Goal: Transaction & Acquisition: Purchase product/service

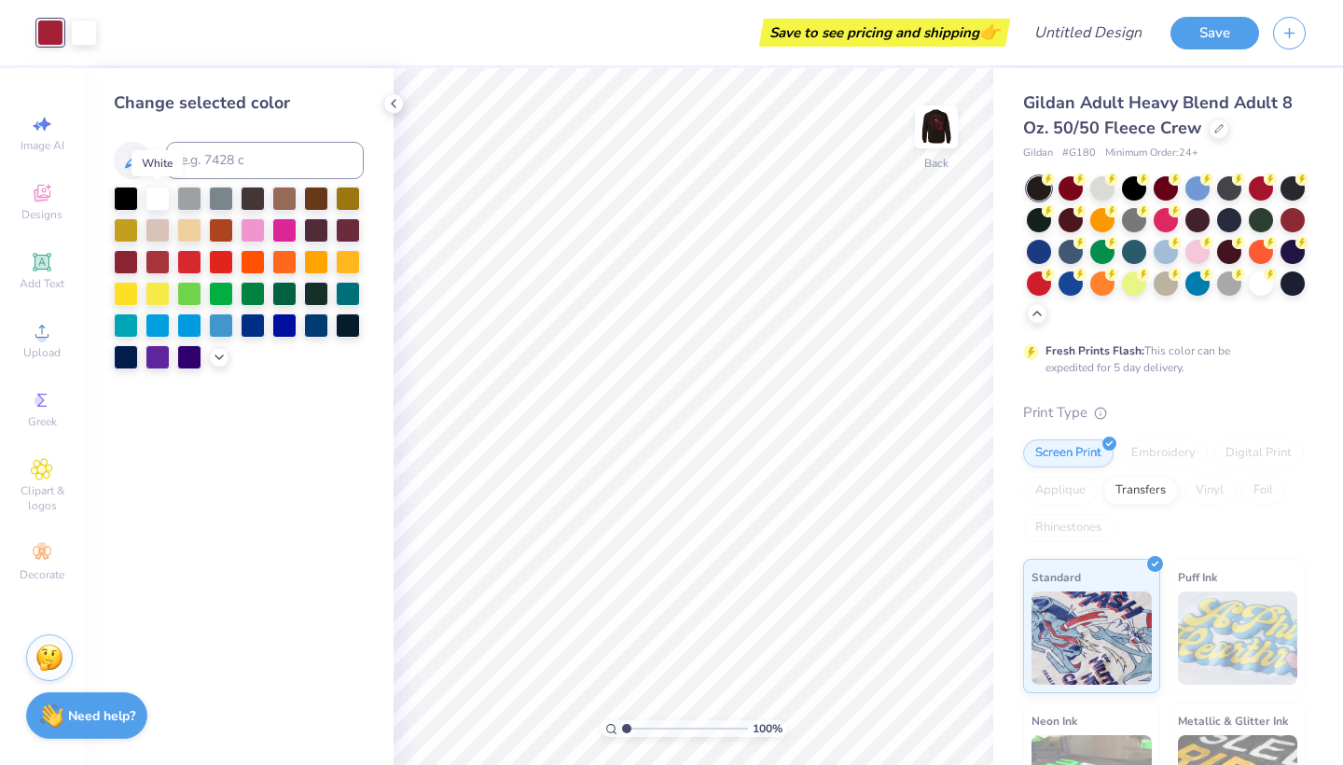
click at [160, 202] on div at bounding box center [157, 199] width 24 height 24
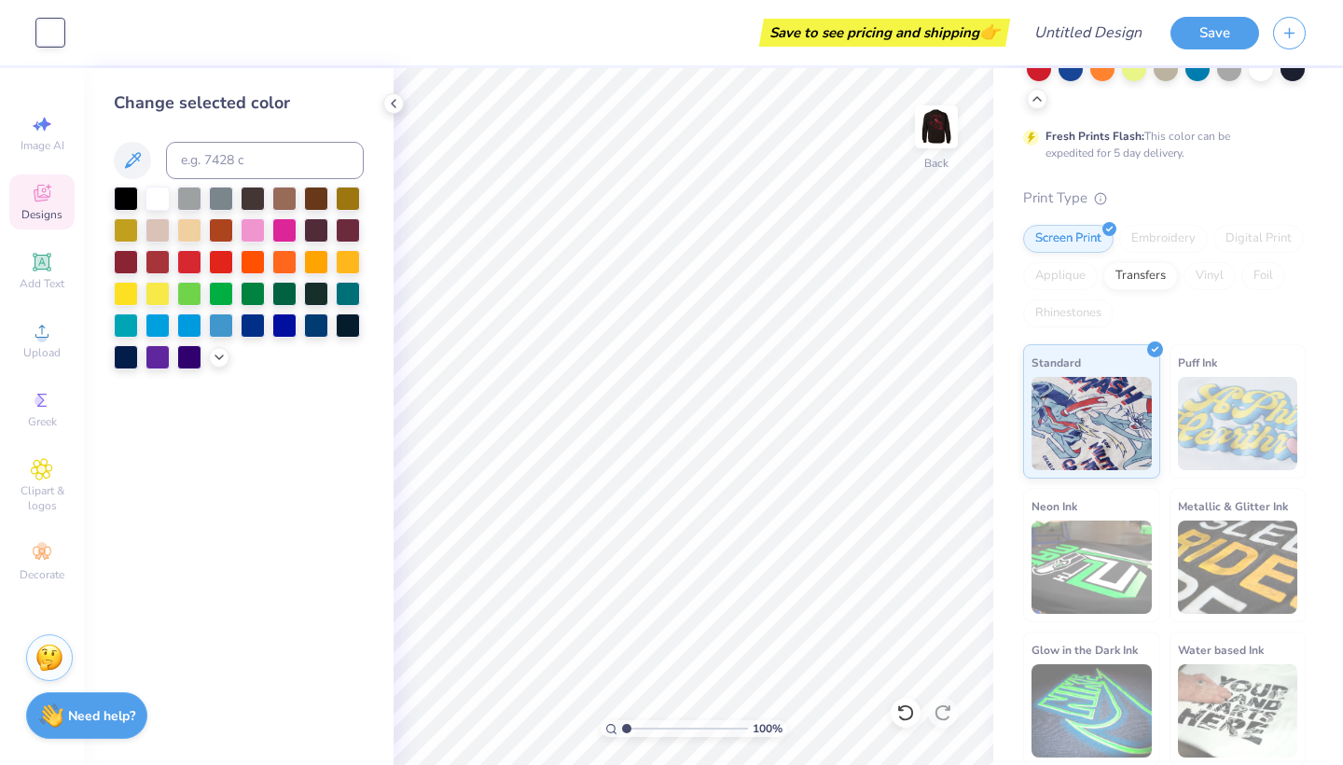
click at [41, 207] on span "Designs" at bounding box center [41, 214] width 41 height 15
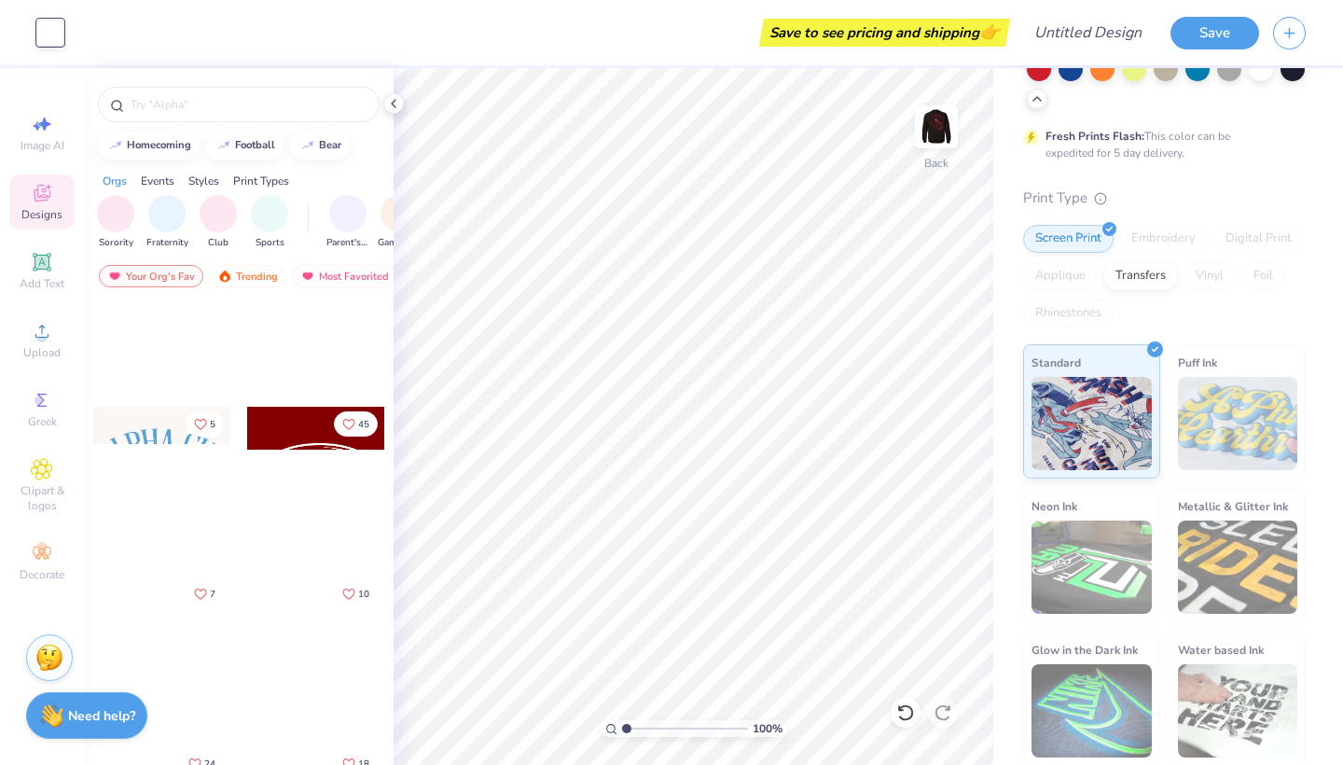
scroll to position [427, 0]
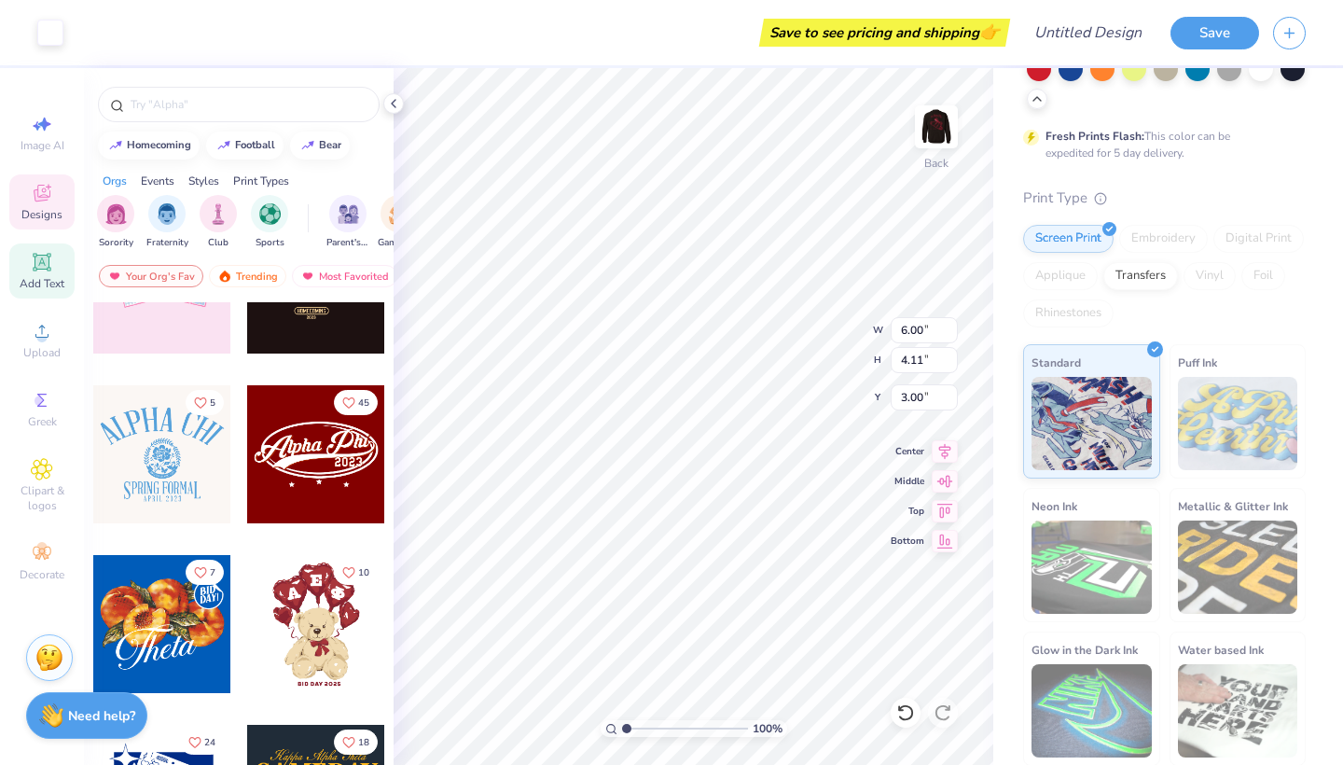
click at [49, 264] on icon at bounding box center [42, 262] width 18 height 18
type input "5.89"
type input "1.71"
type input "11.02"
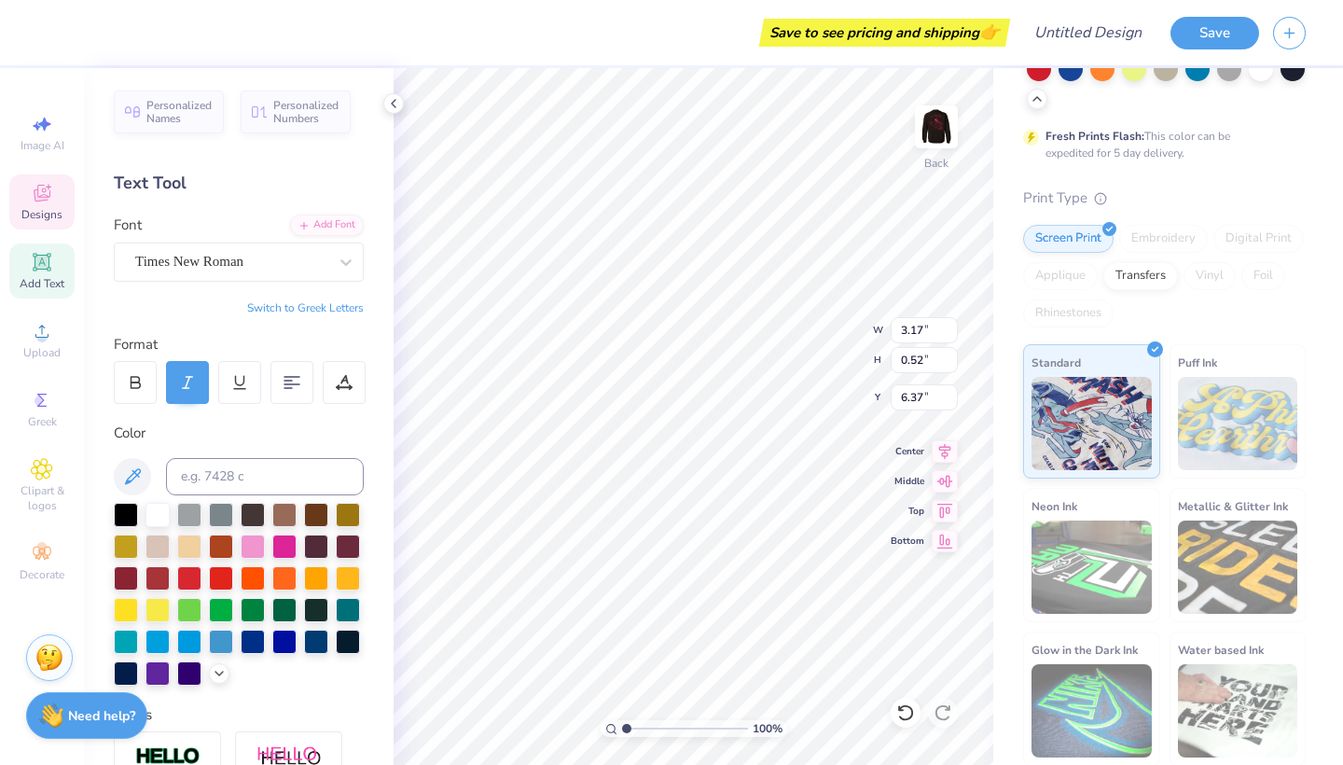
scroll to position [0, 4]
type input "2.43"
type input "0.88"
type input "4.08"
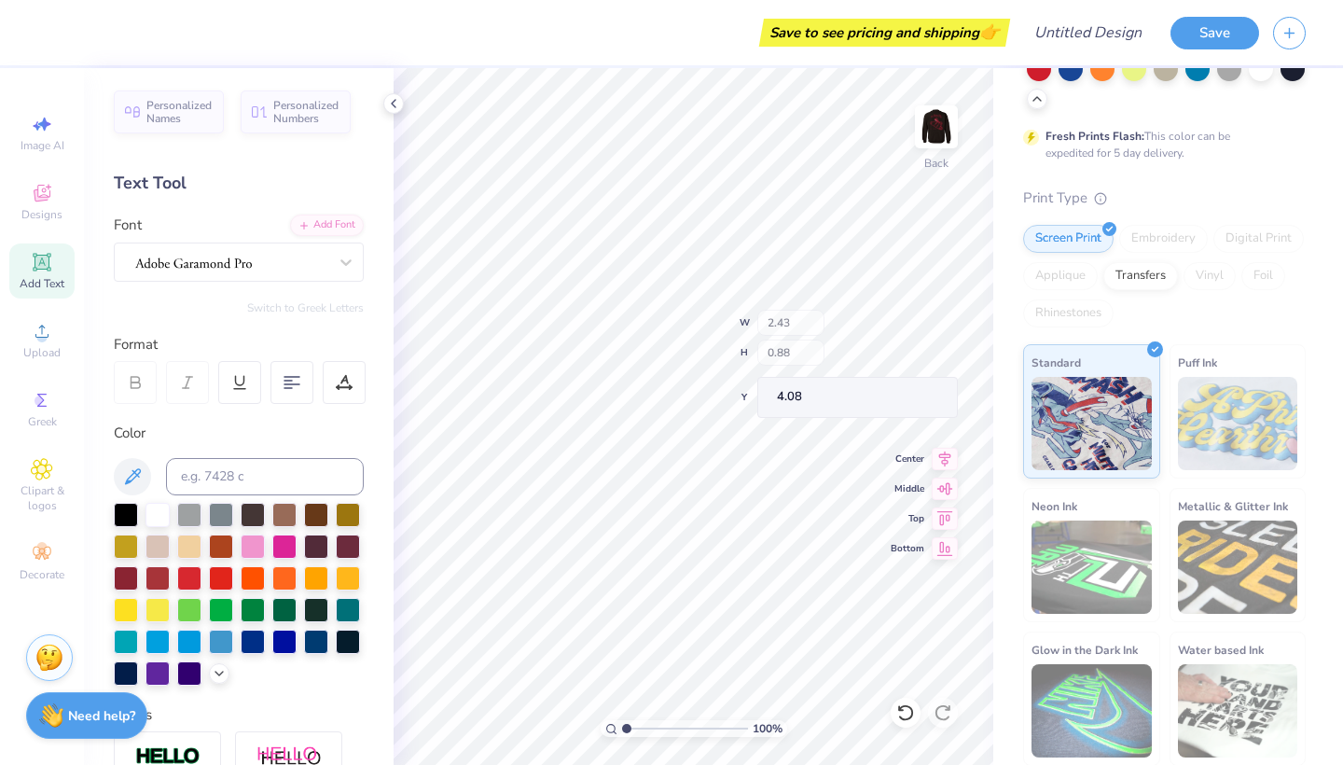
type input "1.26"
type input "3.00"
type textarea "P"
type textarea "Women"
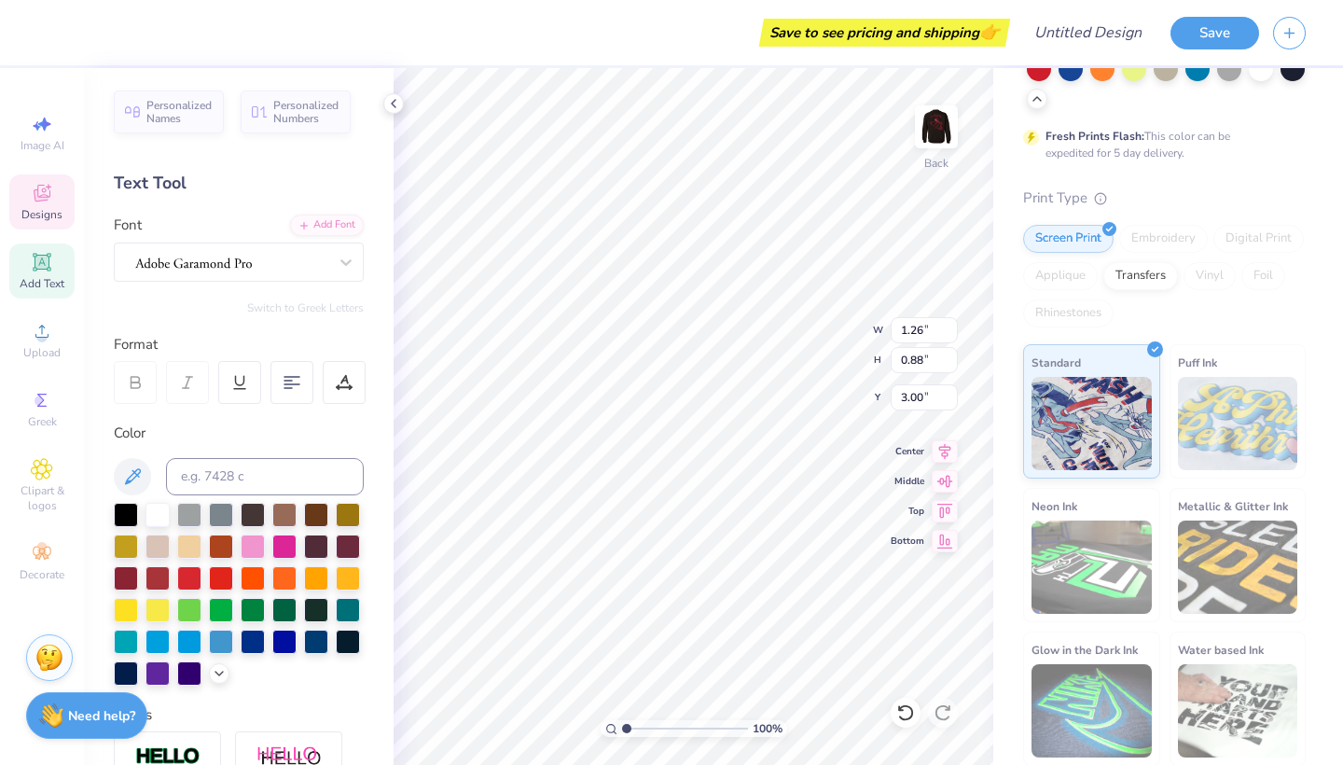
type input "2.43"
type input "4.08"
type textarea "B"
type textarea "in"
type input "1.92"
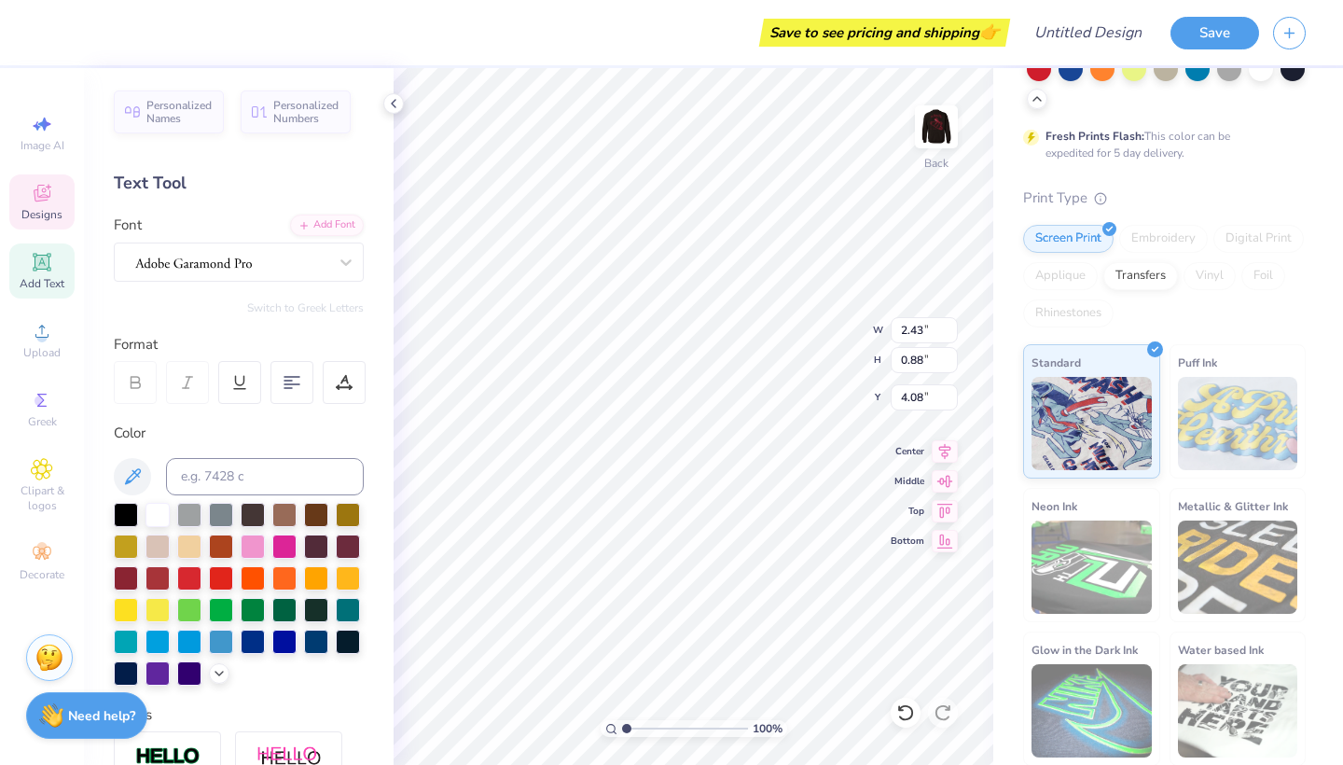
type input "0.95"
type input "5.13"
type textarea "P"
type textarea "Economics"
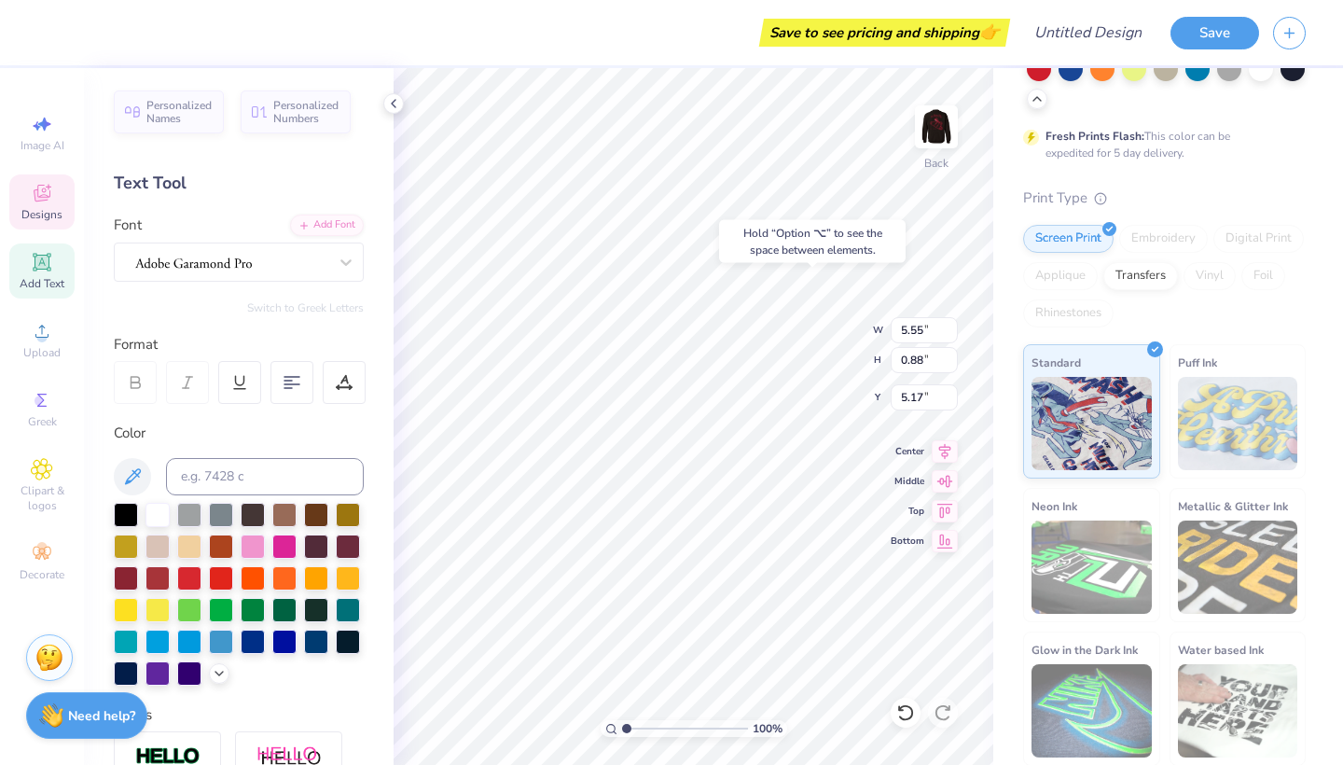
type input "5.32"
click at [729, 267] on div "Hold “Option ⌥” to see the space between elements." at bounding box center [812, 241] width 198 height 54
type input "3.57"
type input "2.89"
type input "3.88"
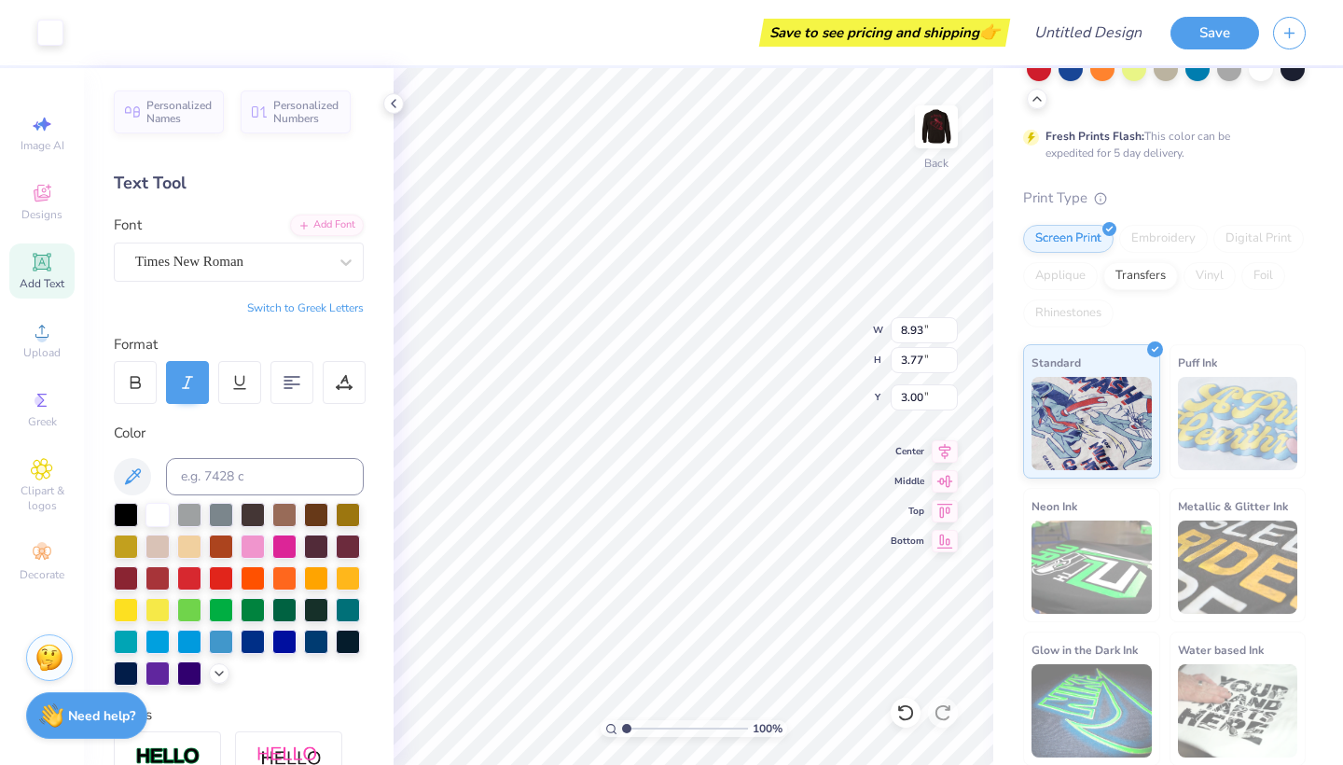
type input "5.31"
type input "2.24"
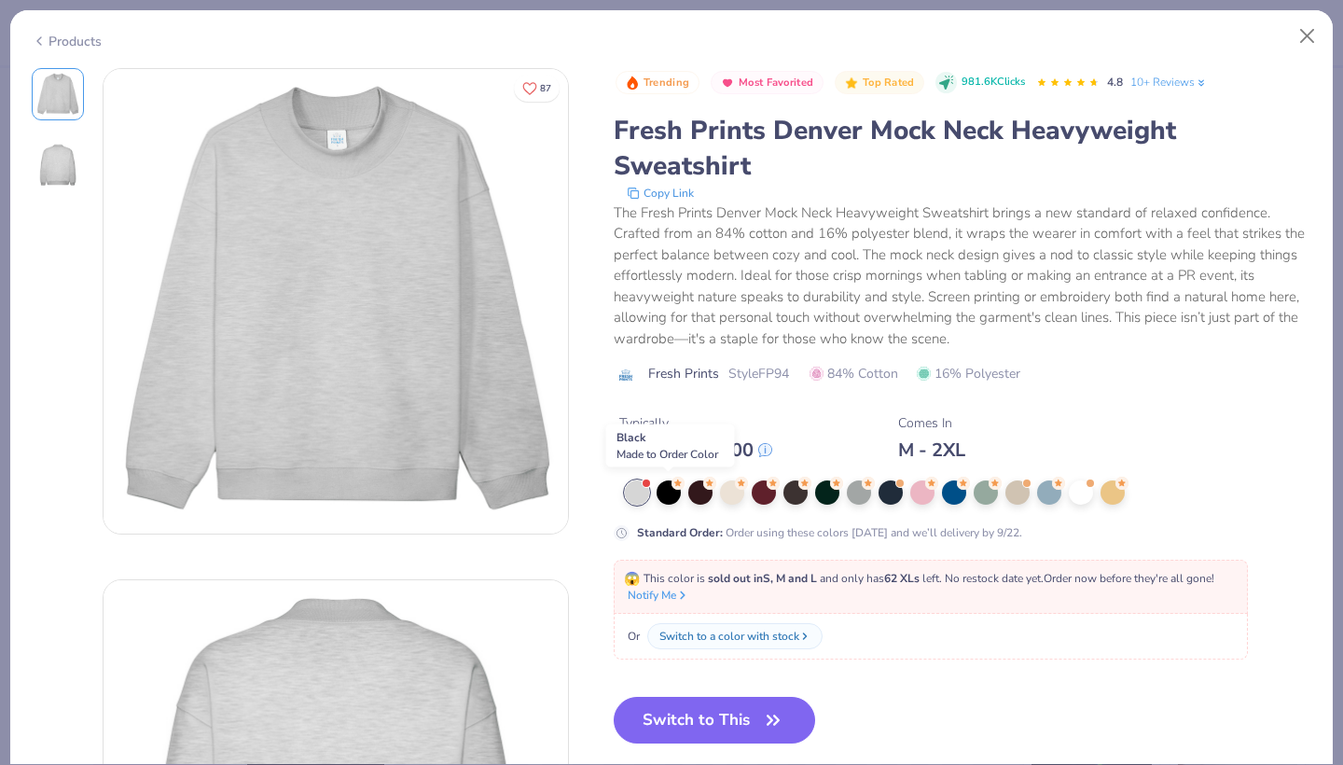
click at [669, 486] on div at bounding box center [669, 492] width 24 height 24
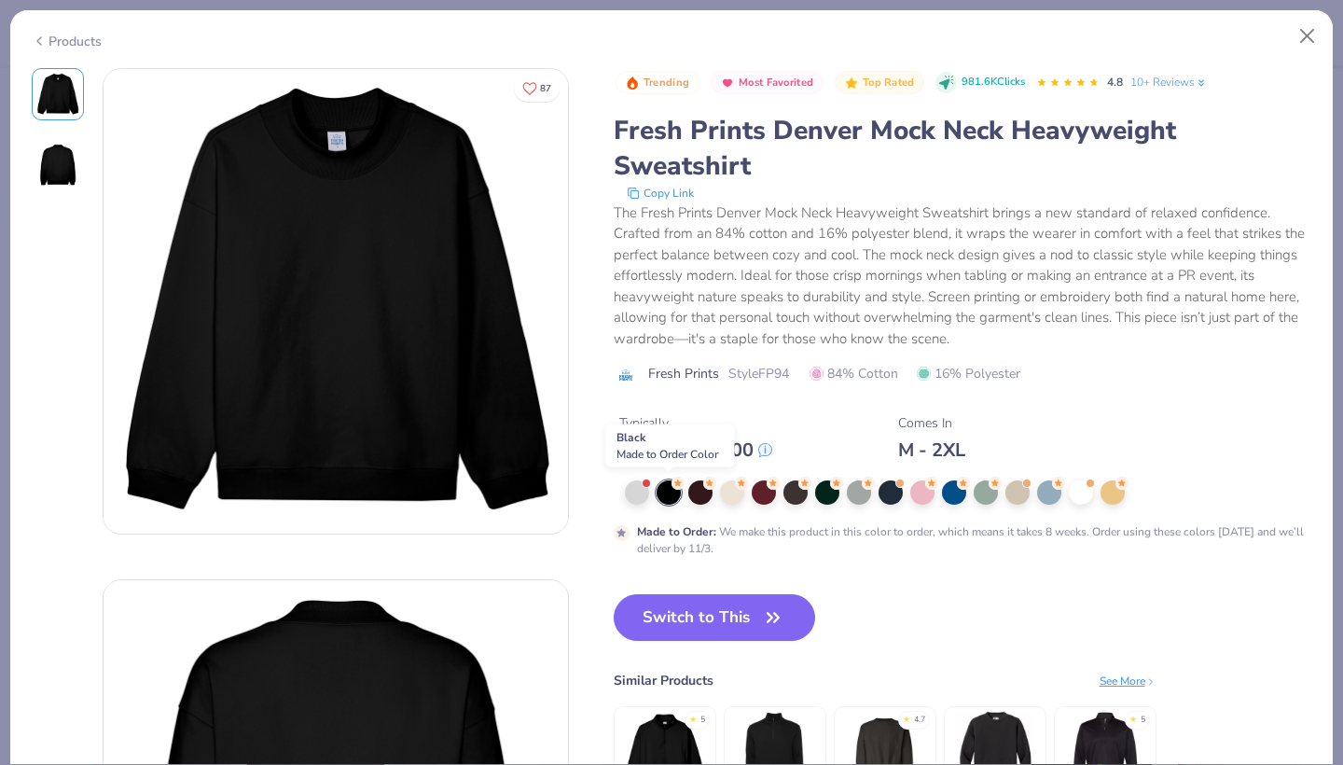
scroll to position [79, 0]
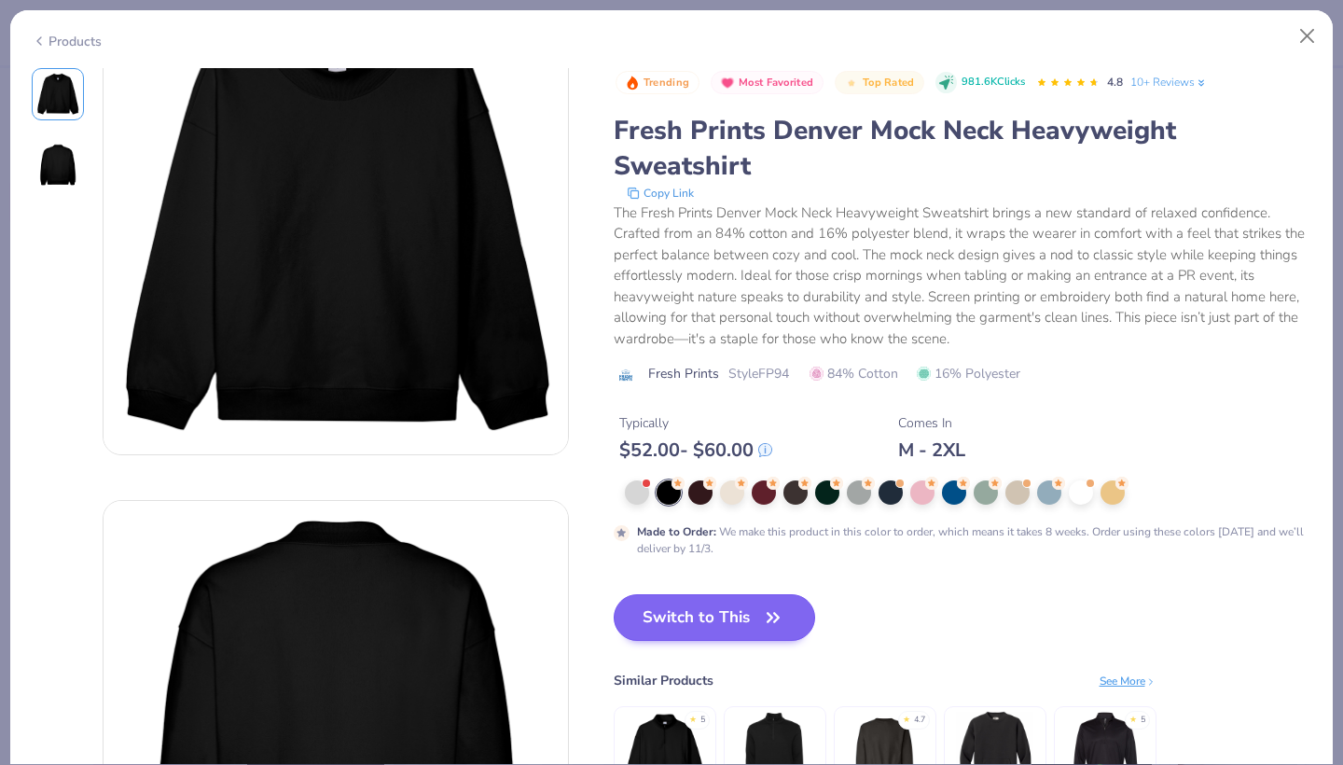
click at [666, 626] on button "Switch to This" at bounding box center [715, 617] width 202 height 47
type textarea "x"
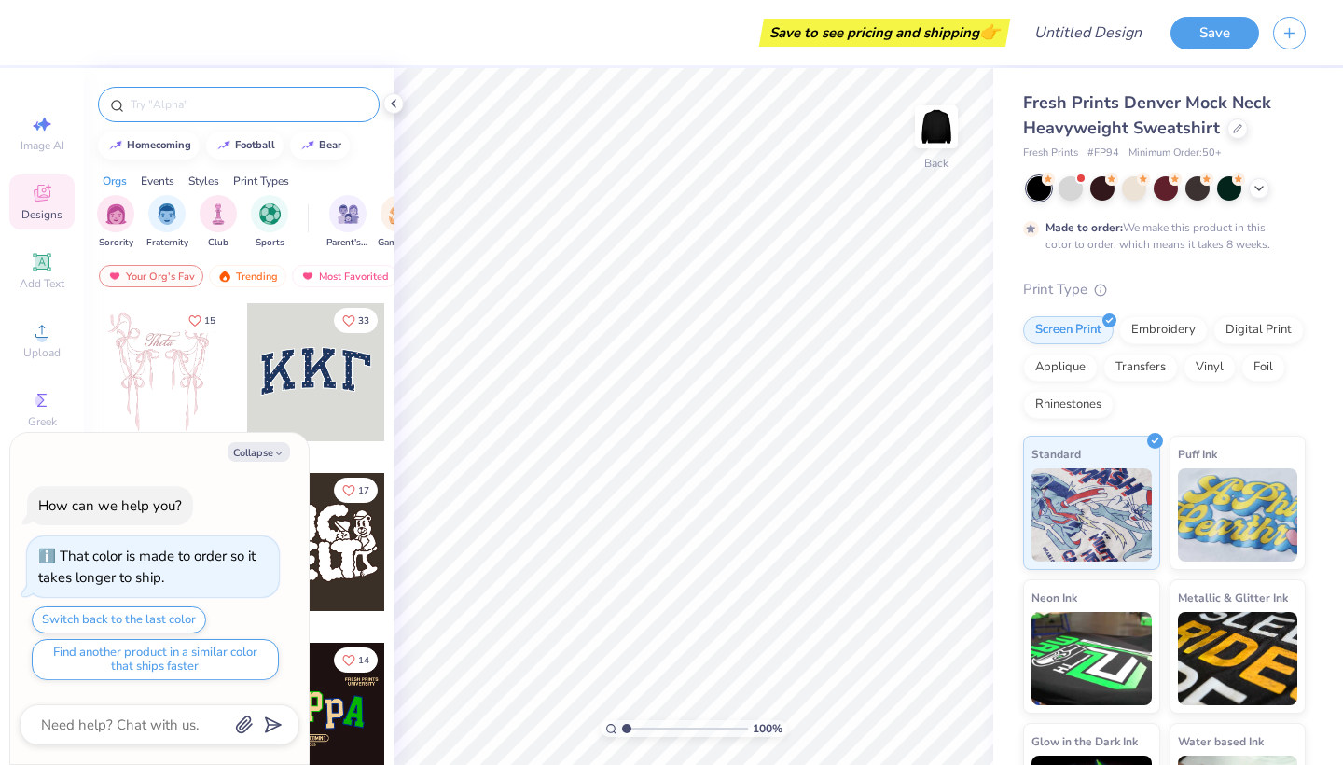
click at [200, 102] on input "text" at bounding box center [248, 104] width 239 height 19
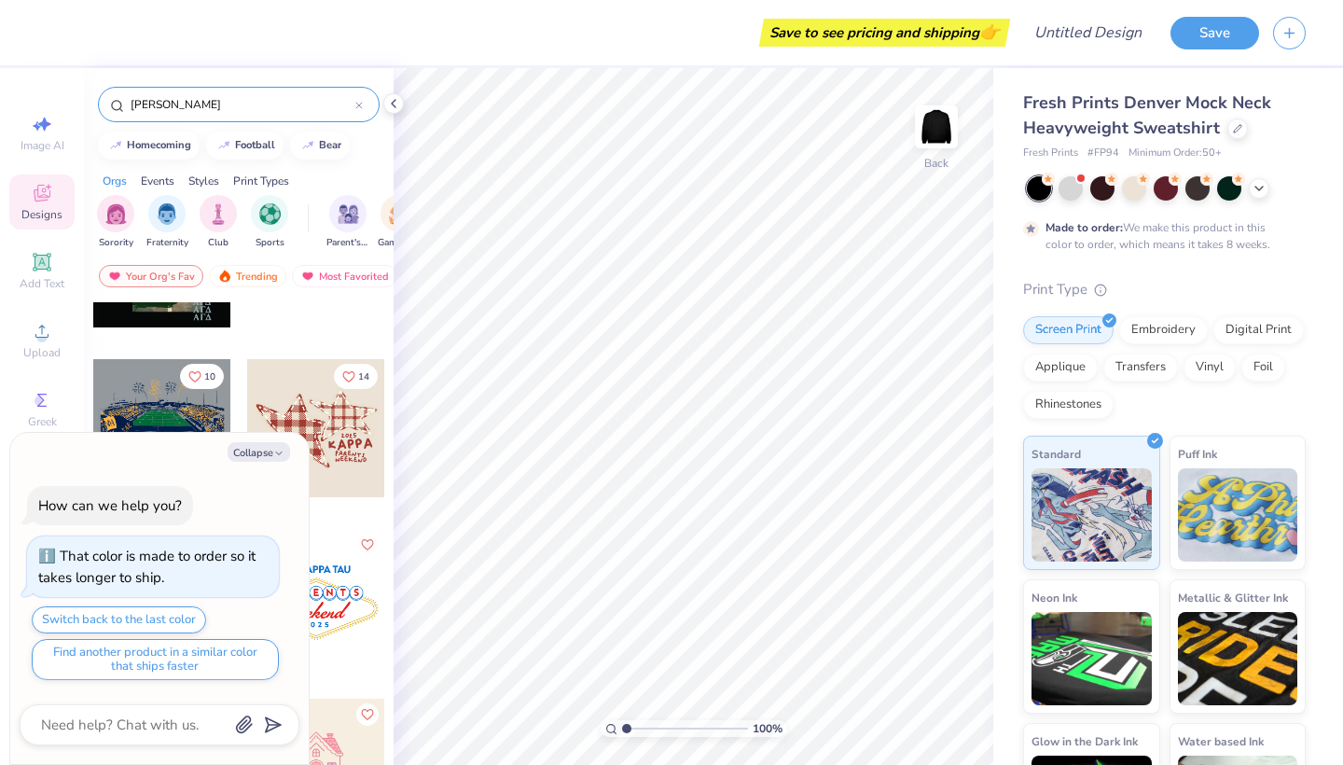
scroll to position [115, 0]
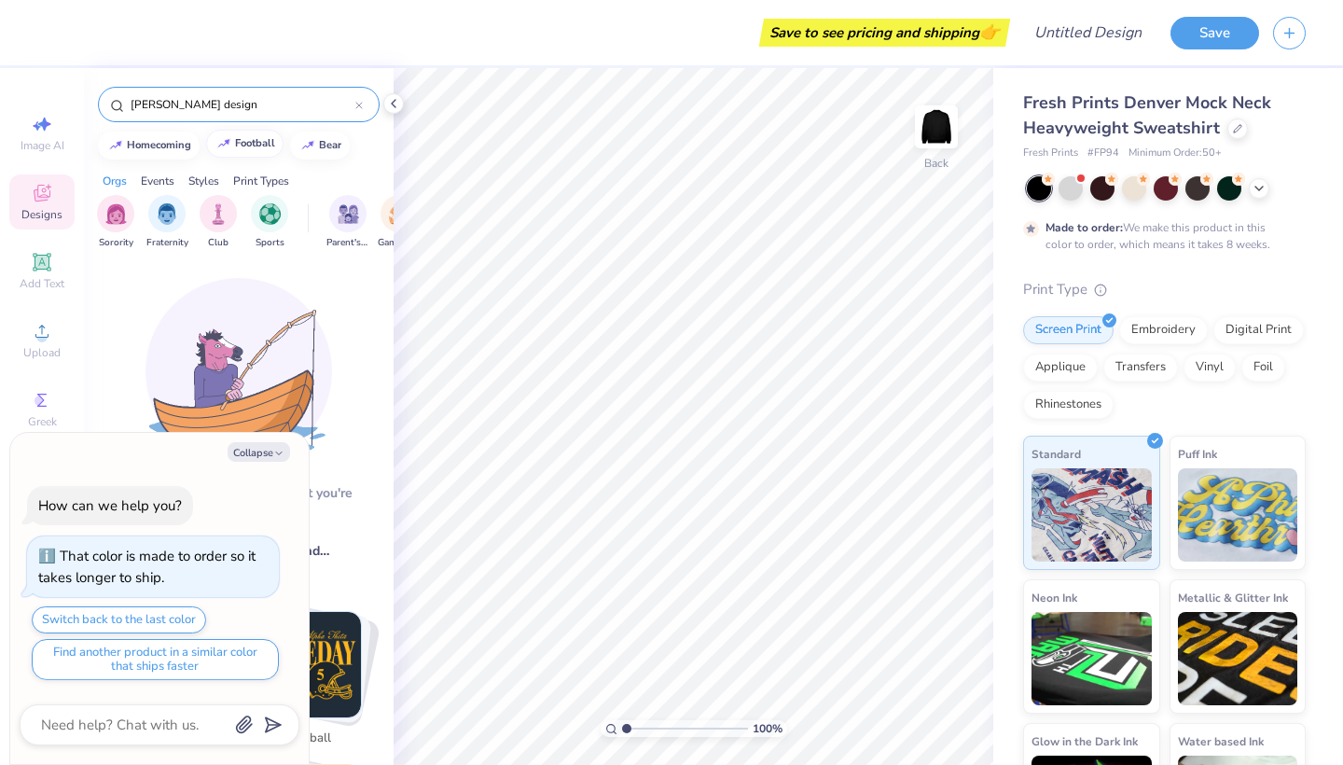
type input "[PERSON_NAME] design"
click at [256, 455] on button "Collapse" at bounding box center [259, 452] width 62 height 20
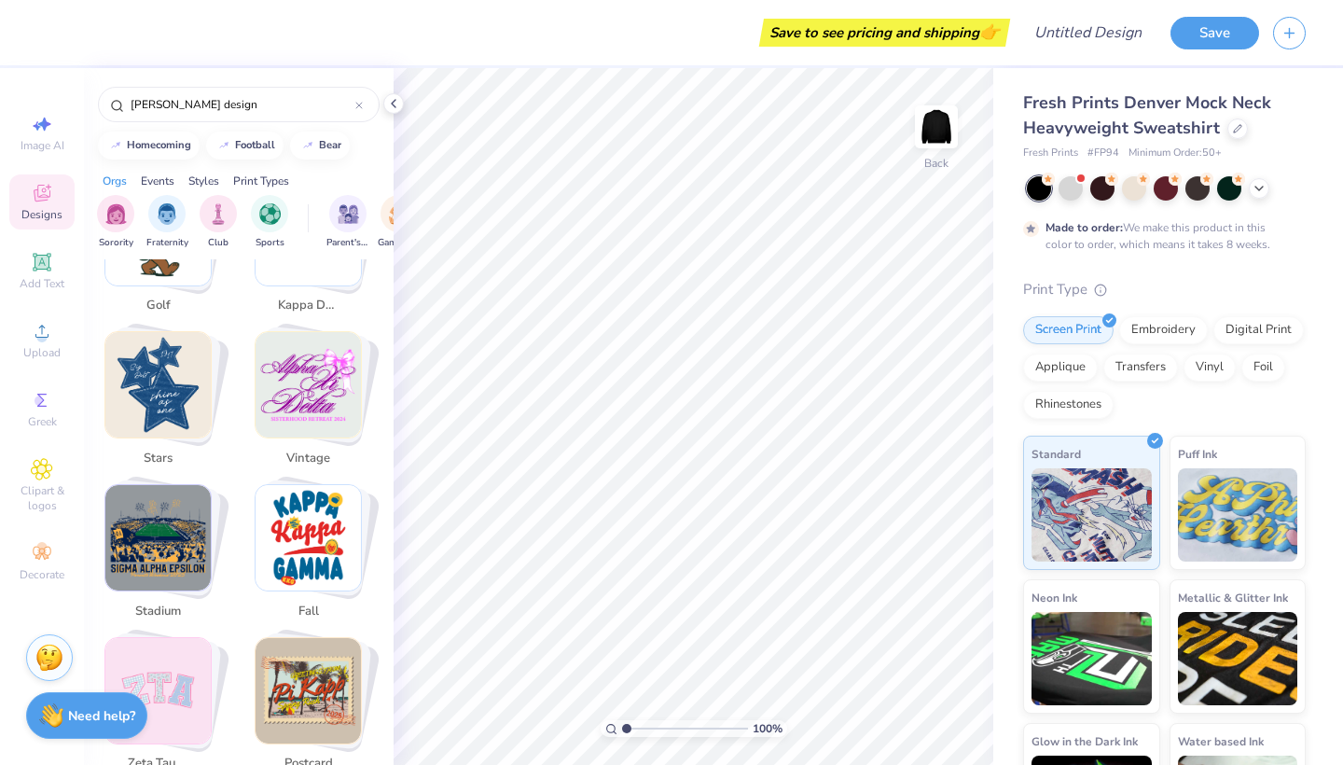
scroll to position [1052, 0]
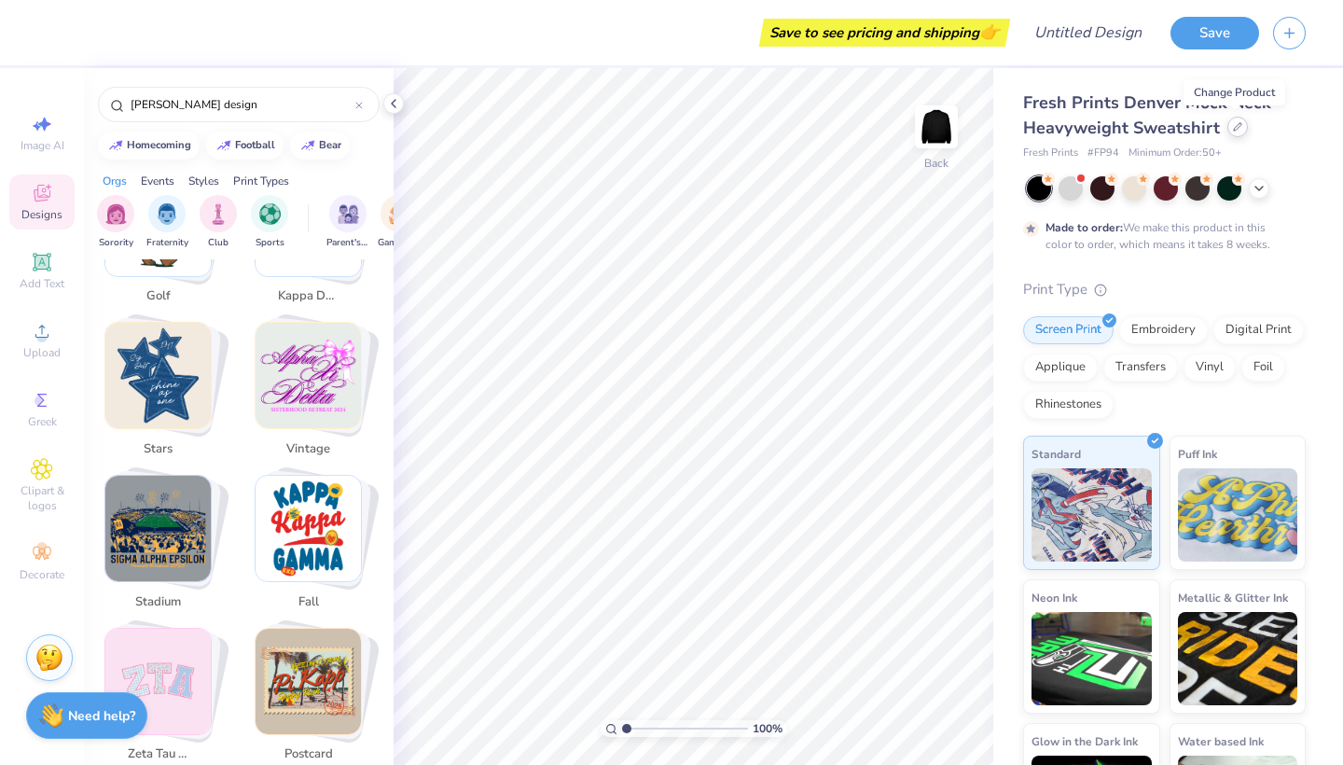
click at [1237, 125] on icon at bounding box center [1237, 126] width 9 height 9
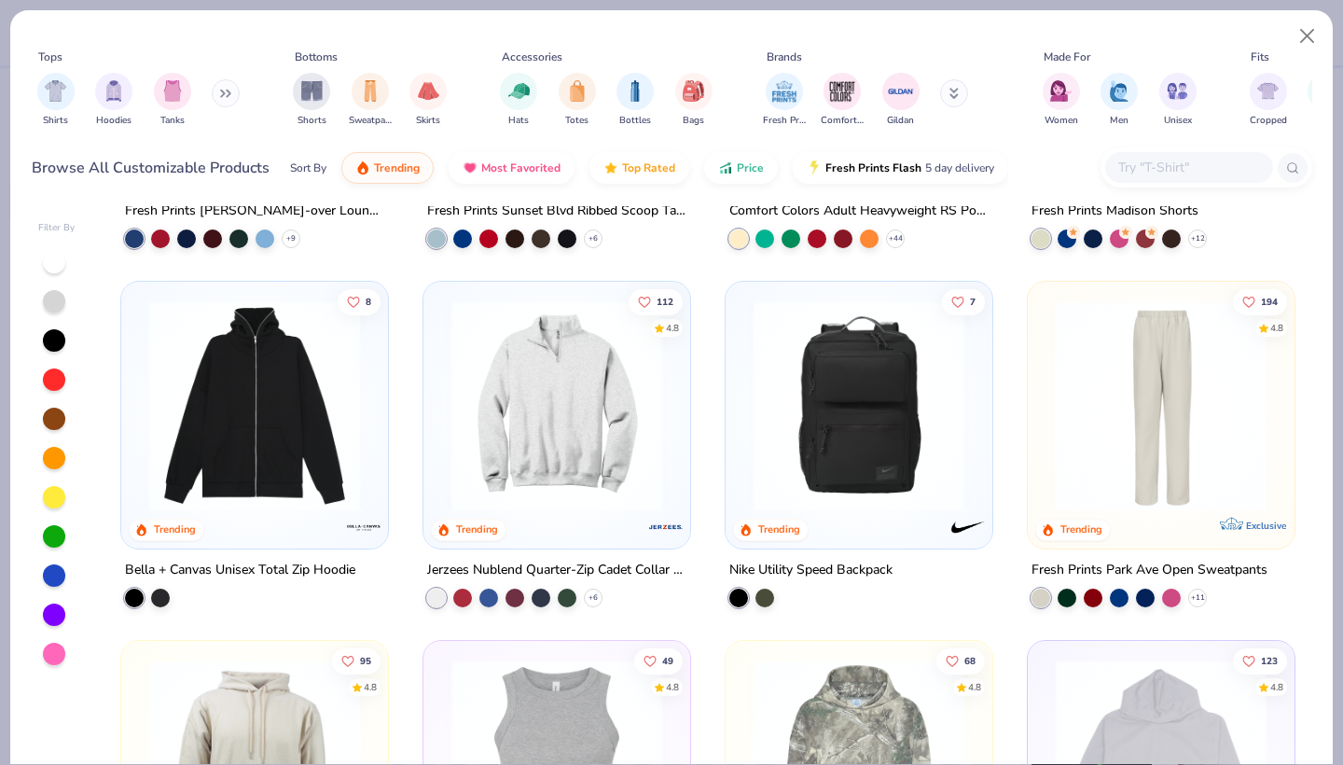
scroll to position [1737, 0]
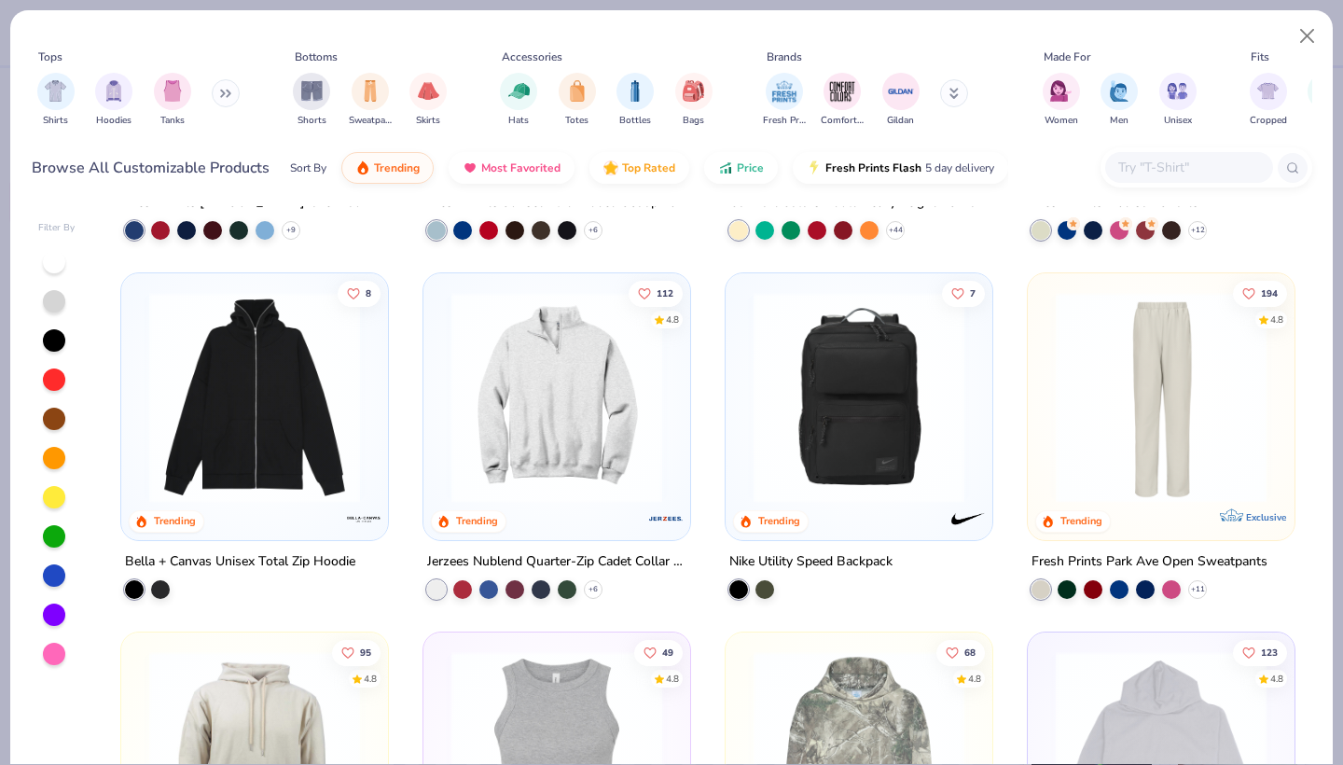
click at [964, 95] on button at bounding box center [954, 93] width 28 height 28
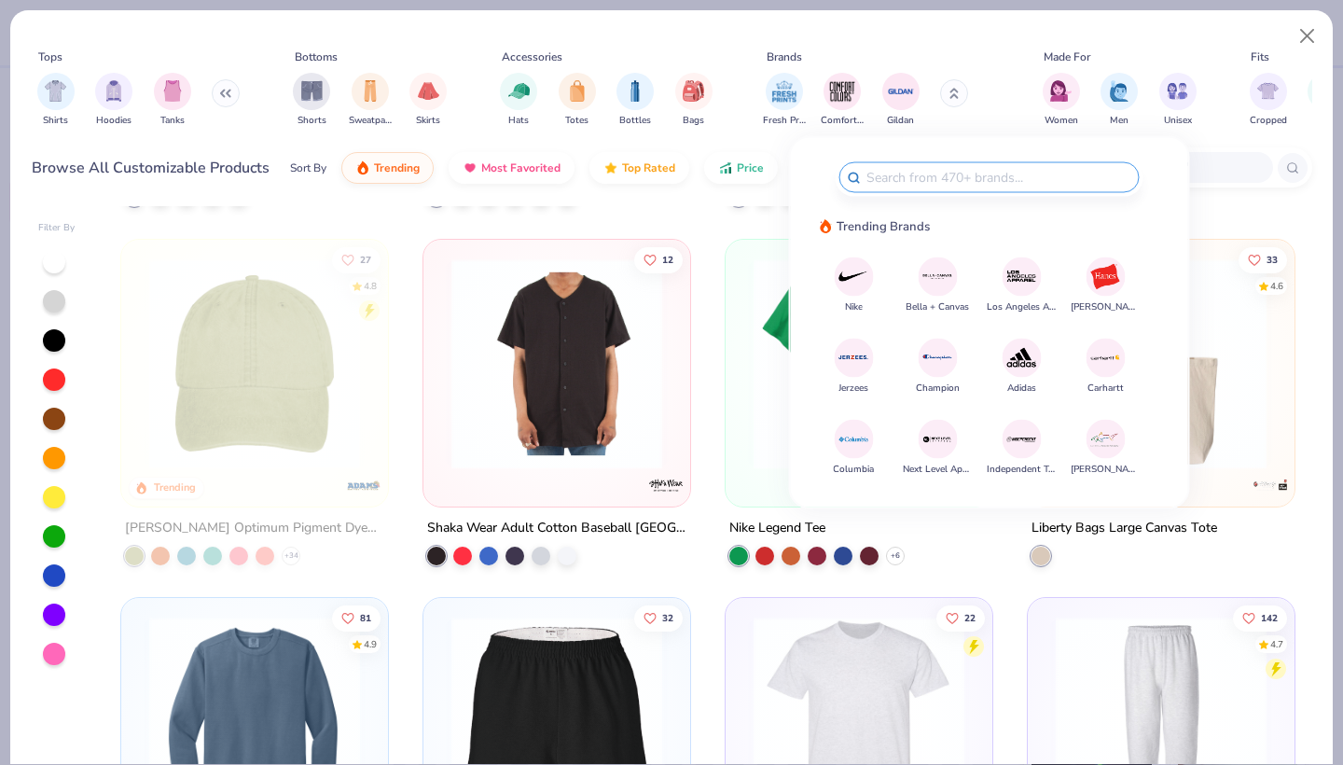
scroll to position [4946, 0]
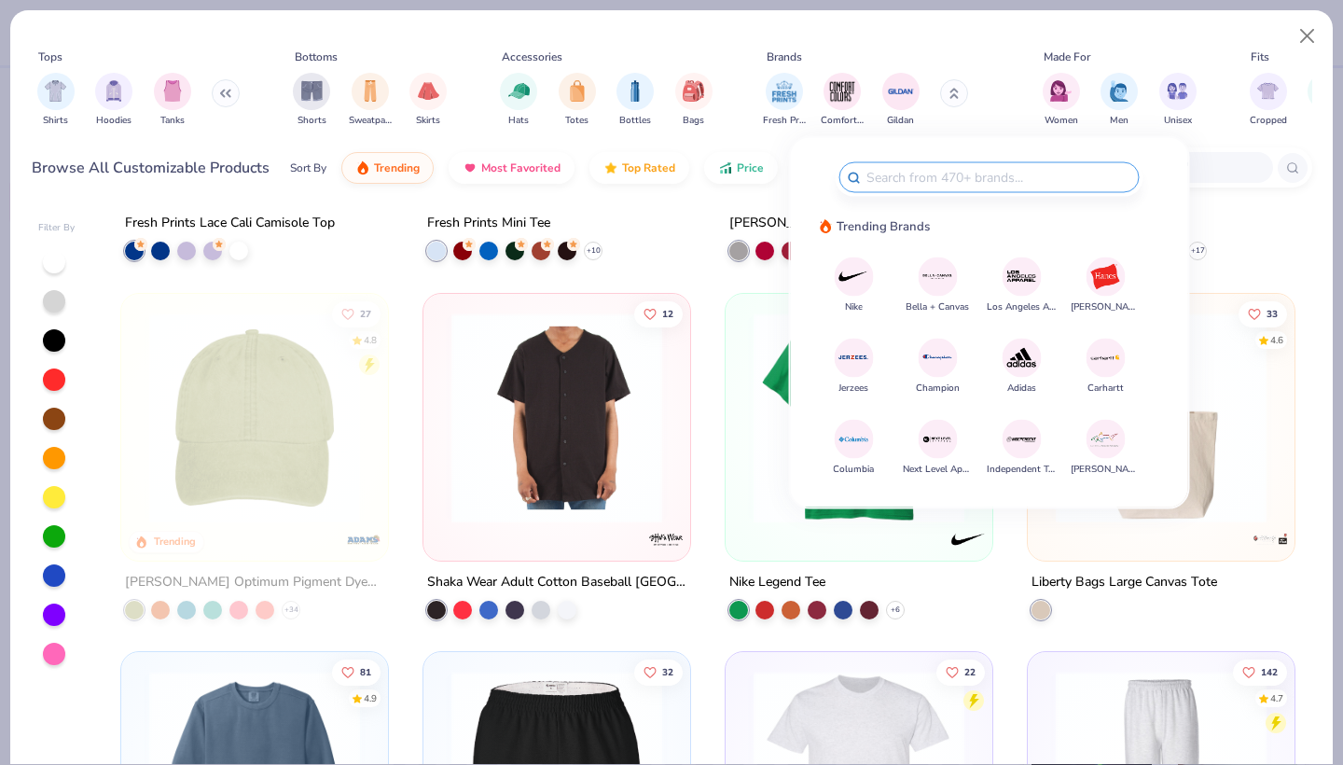
click at [990, 50] on div "Brands" at bounding box center [877, 56] width 235 height 17
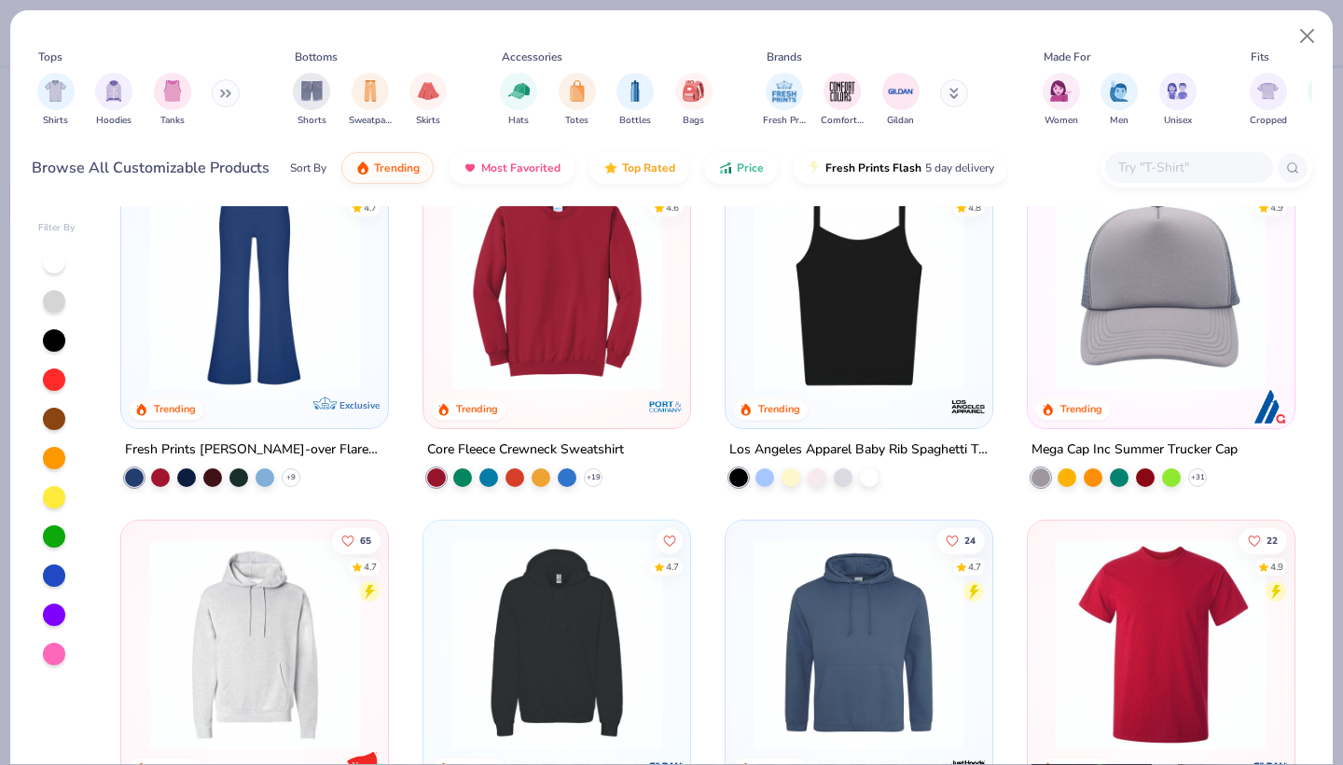
scroll to position [2690, 0]
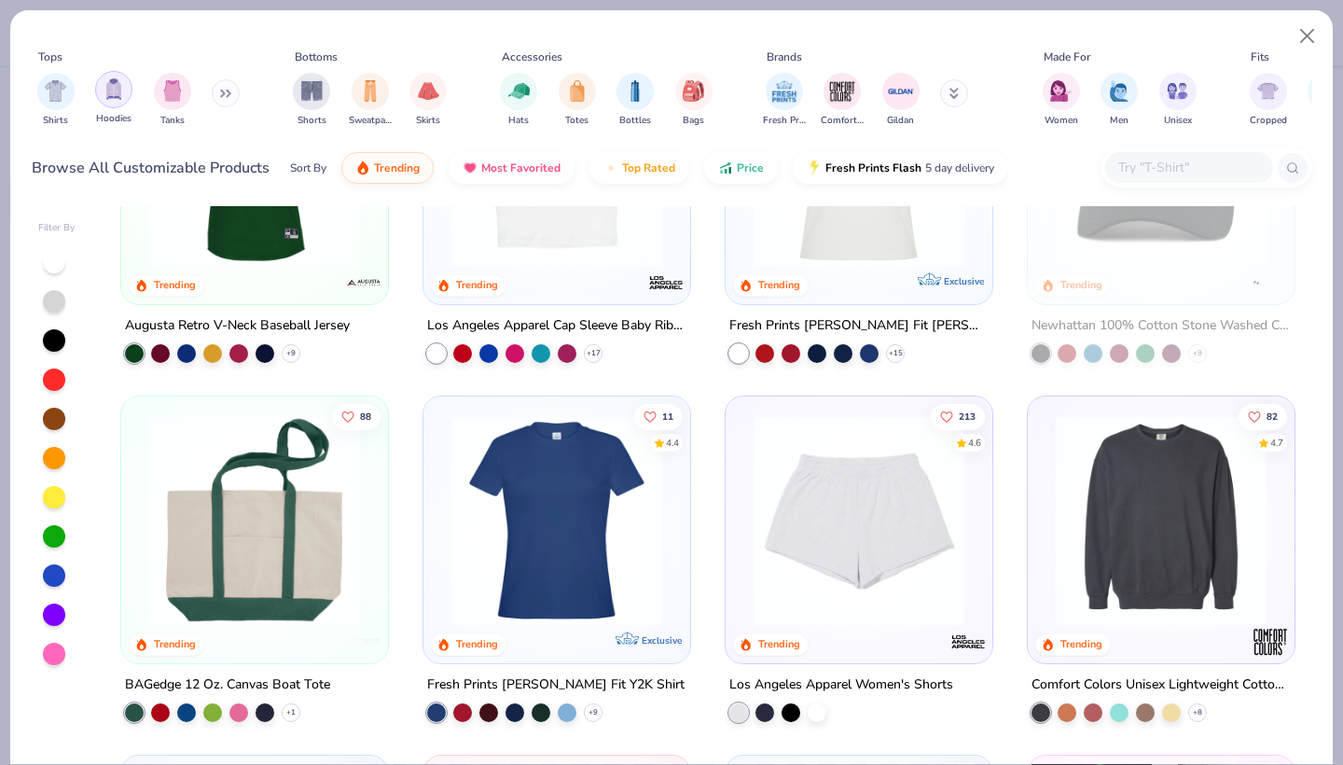
click at [118, 95] on img "filter for Hoodies" at bounding box center [114, 88] width 21 height 21
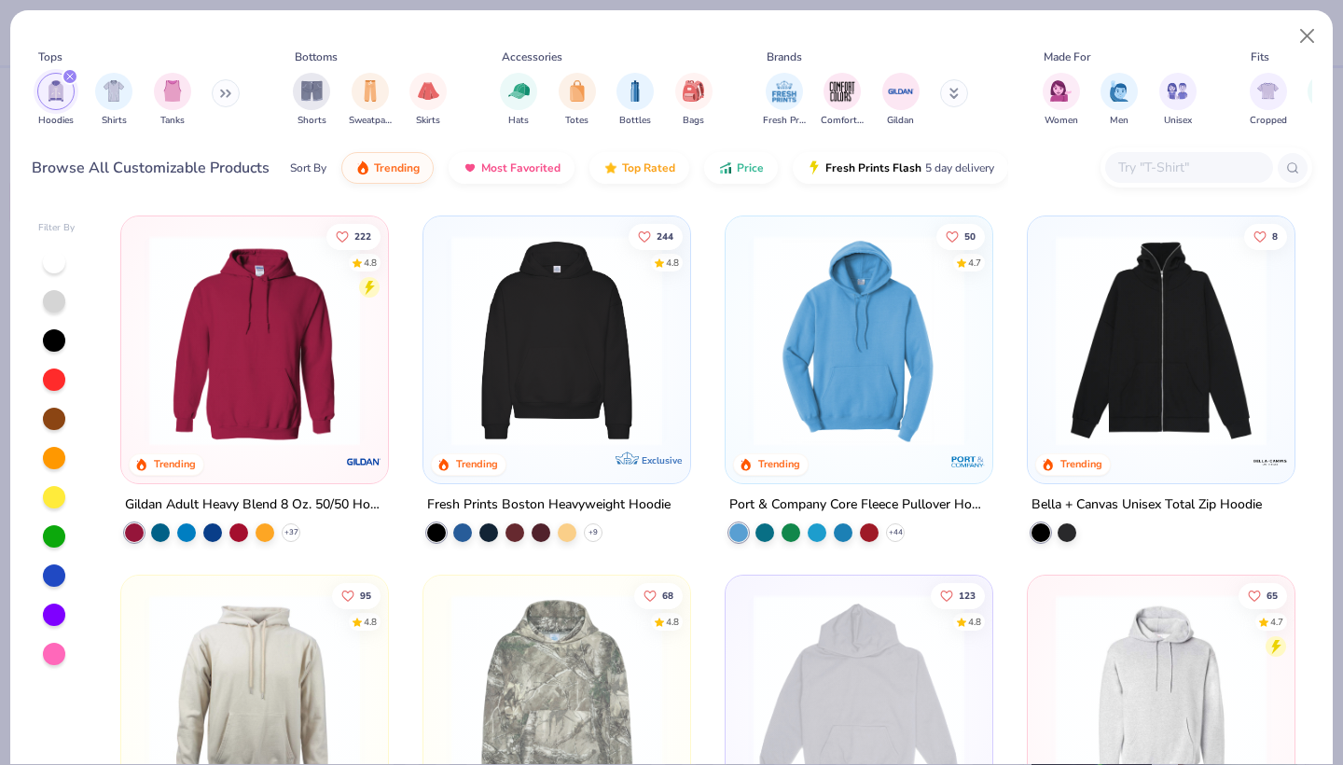
click at [540, 349] on img at bounding box center [556, 340] width 229 height 211
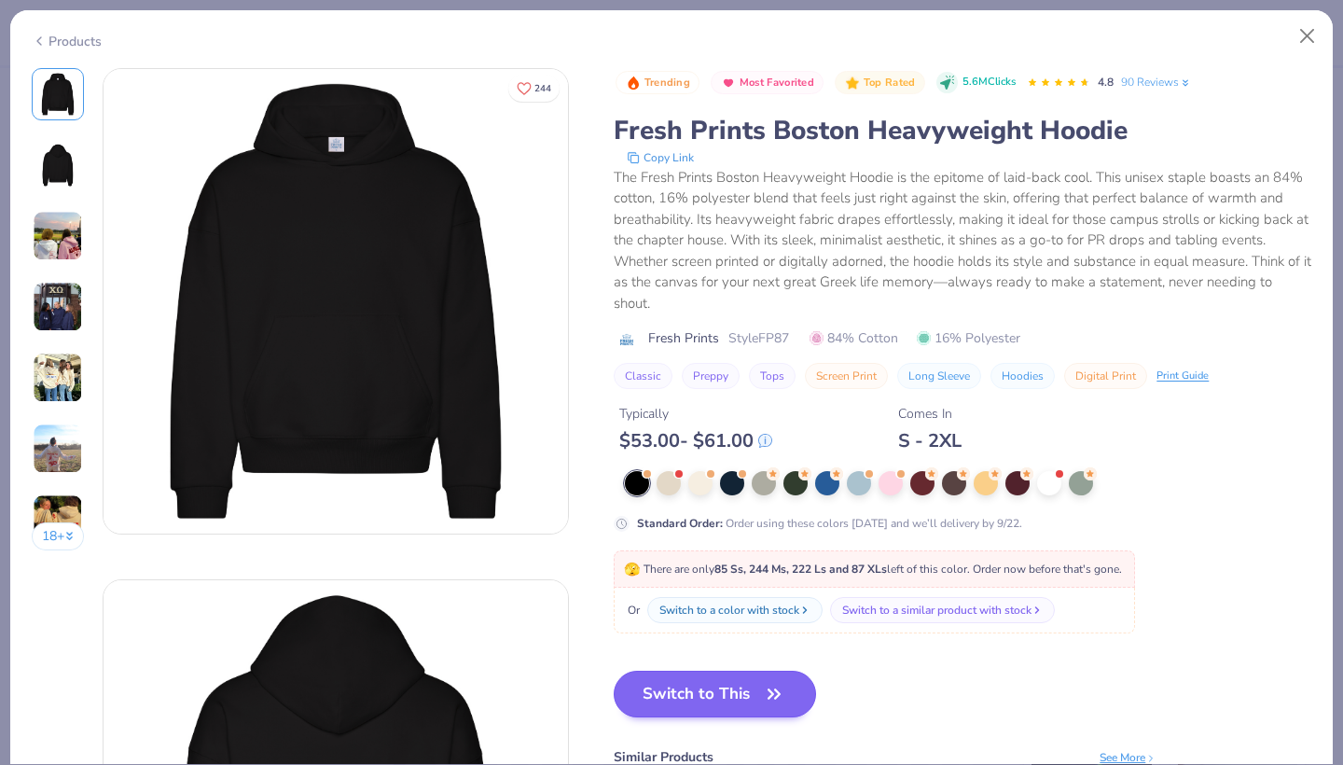
click at [685, 691] on button "Switch to This" at bounding box center [715, 694] width 202 height 47
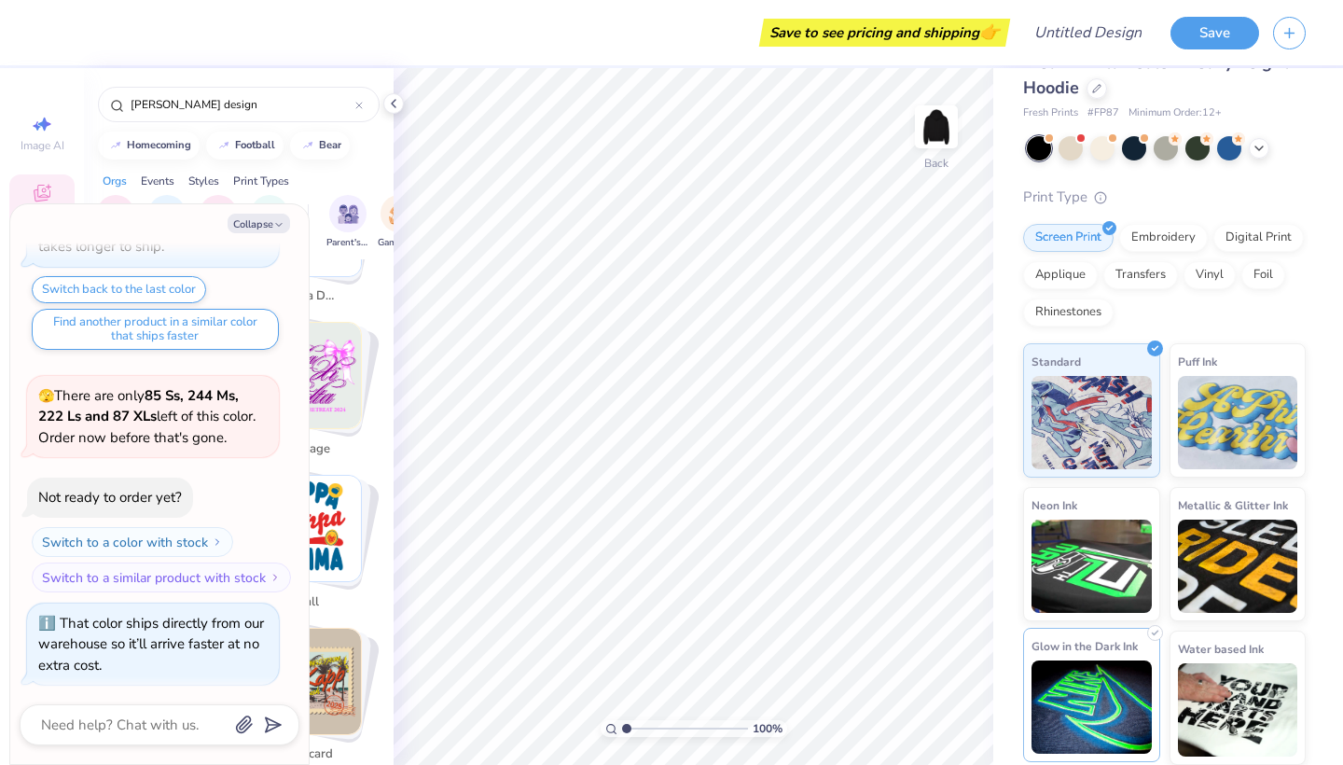
scroll to position [39, 0]
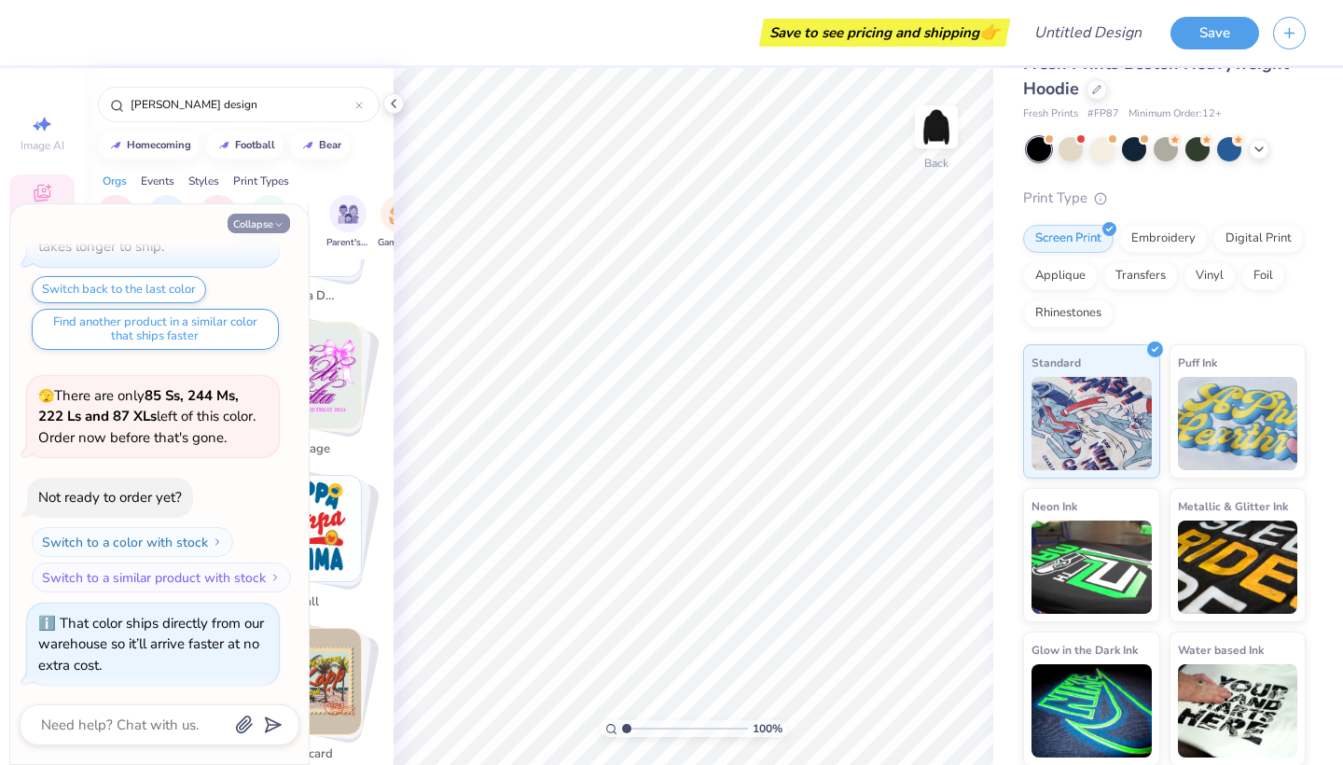
click at [260, 223] on button "Collapse" at bounding box center [259, 224] width 62 height 20
type textarea "x"
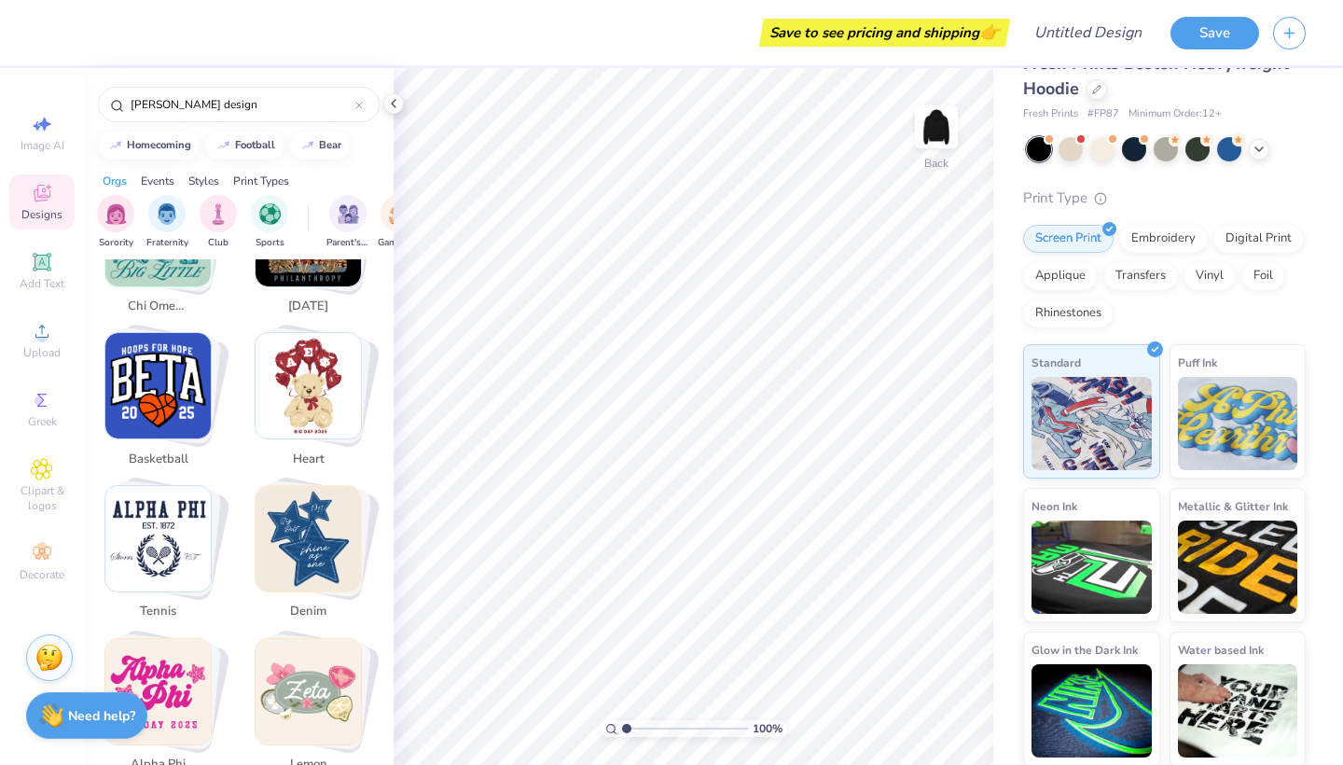
scroll to position [1664, 0]
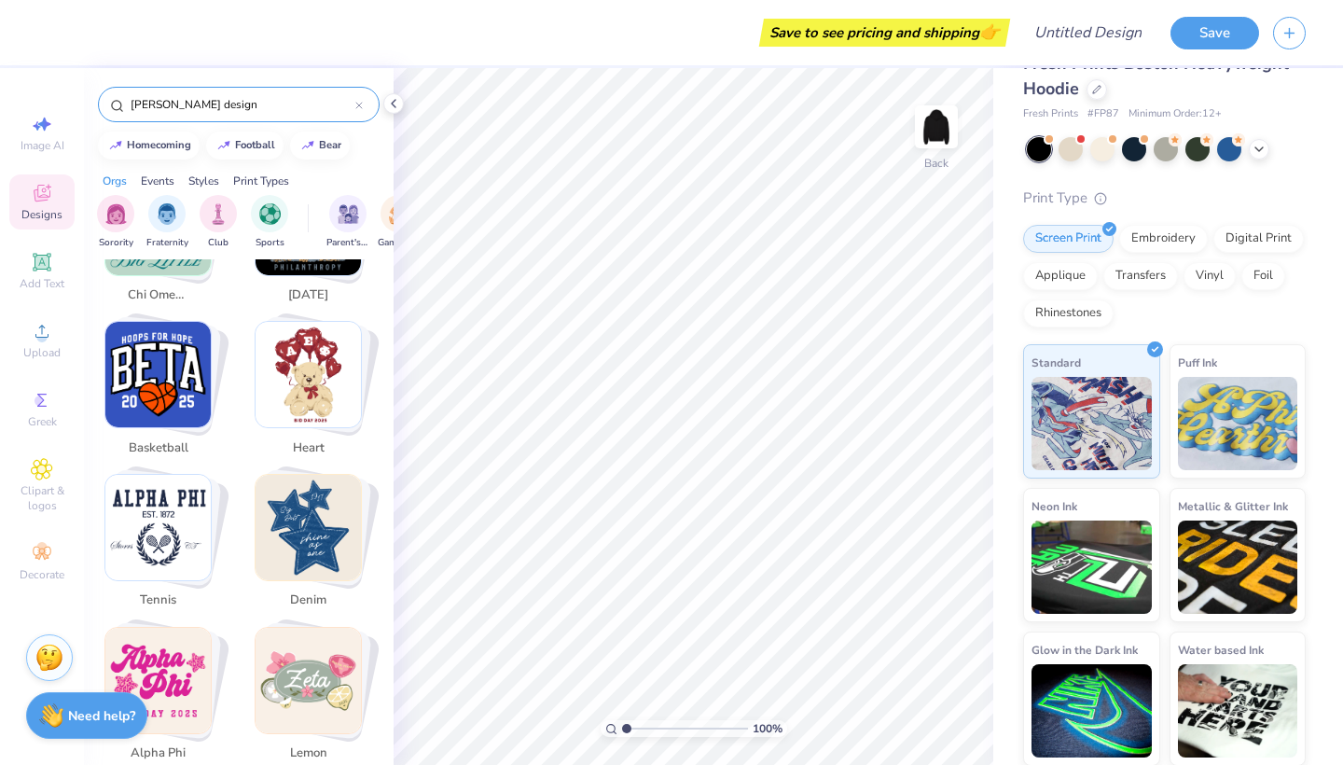
click at [232, 101] on input "[PERSON_NAME] design" at bounding box center [242, 104] width 227 height 19
type input "p"
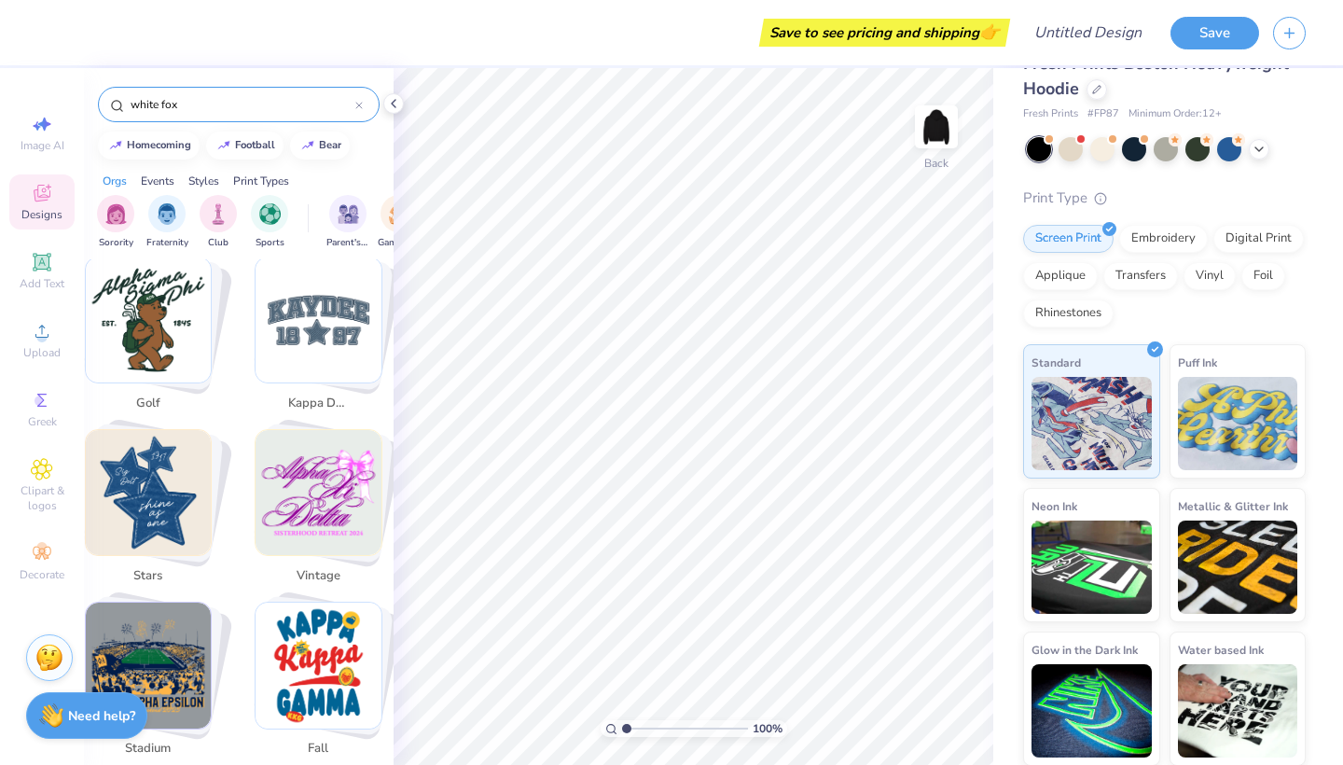
scroll to position [1087, 0]
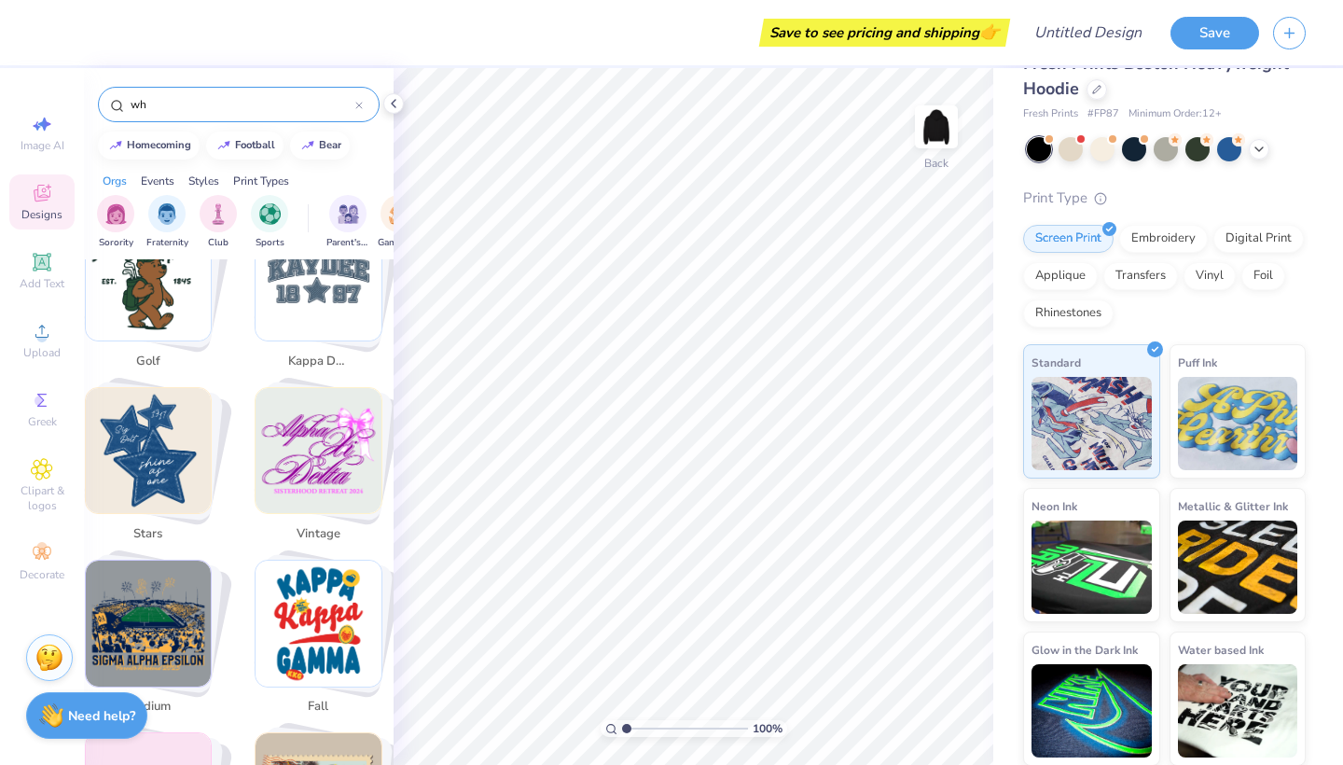
type input "w"
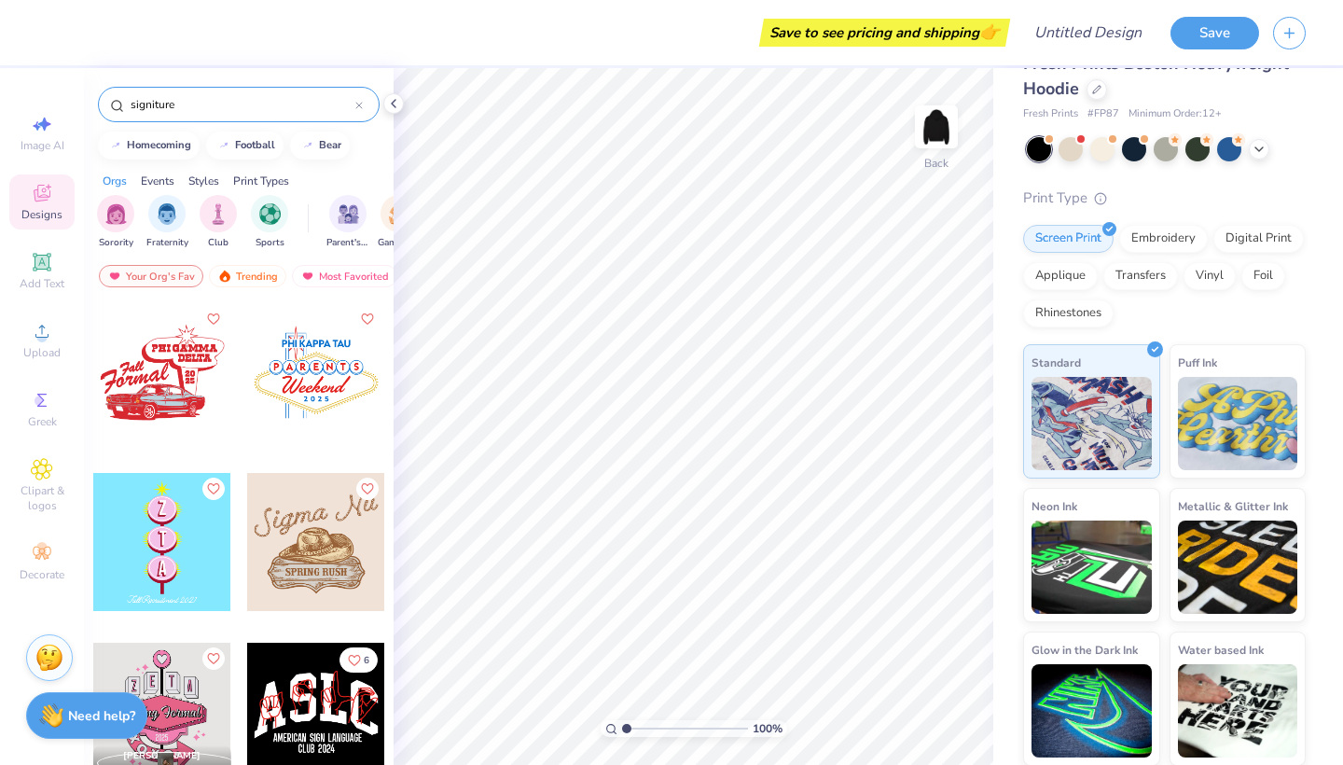
type input "signiture"
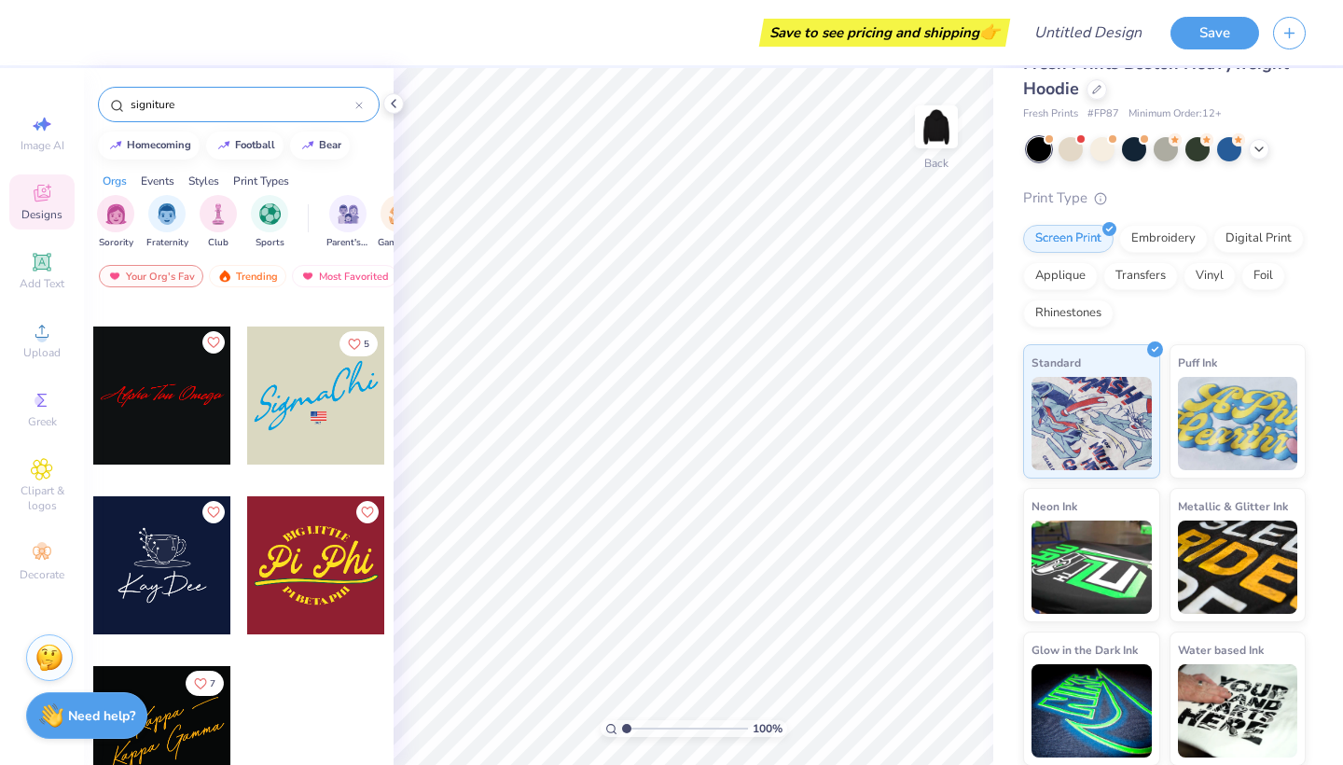
scroll to position [1165, 0]
click at [355, 105] on icon at bounding box center [358, 105] width 7 height 7
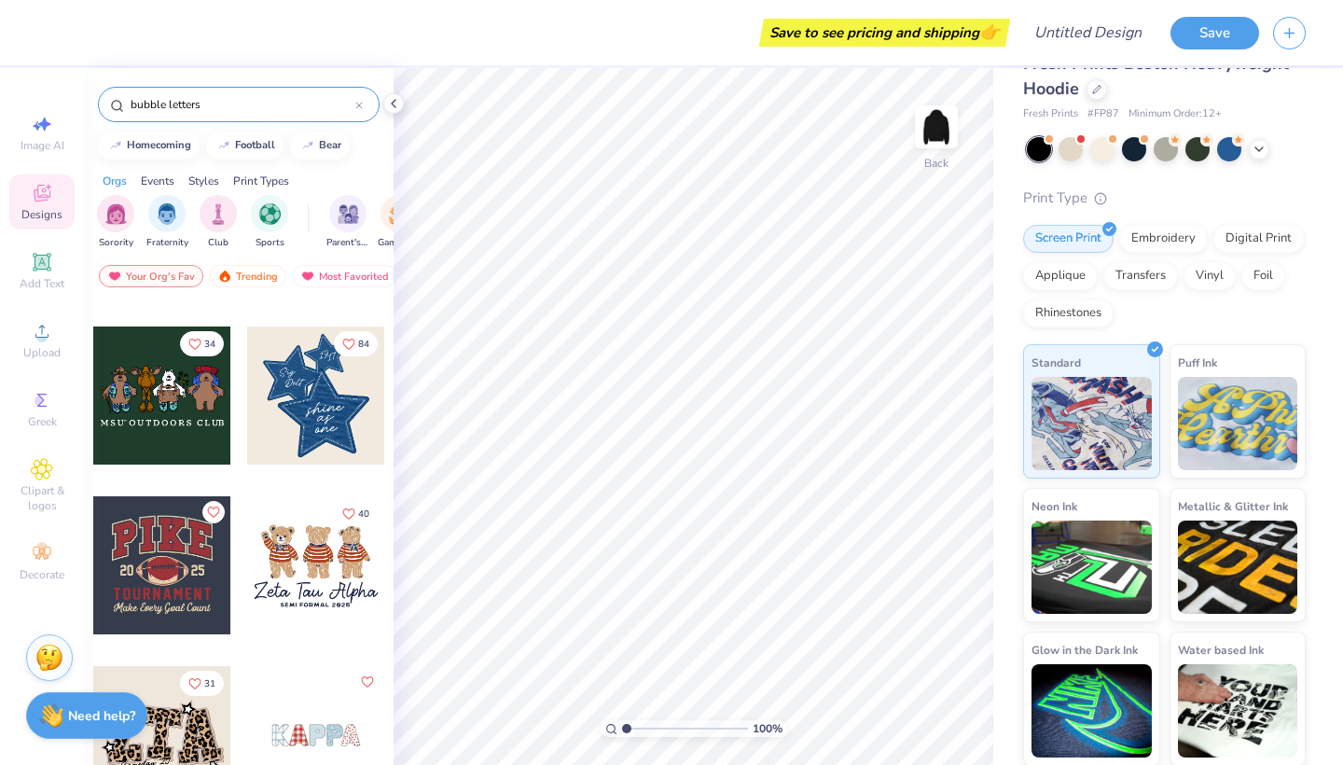
type input "bubble letters"
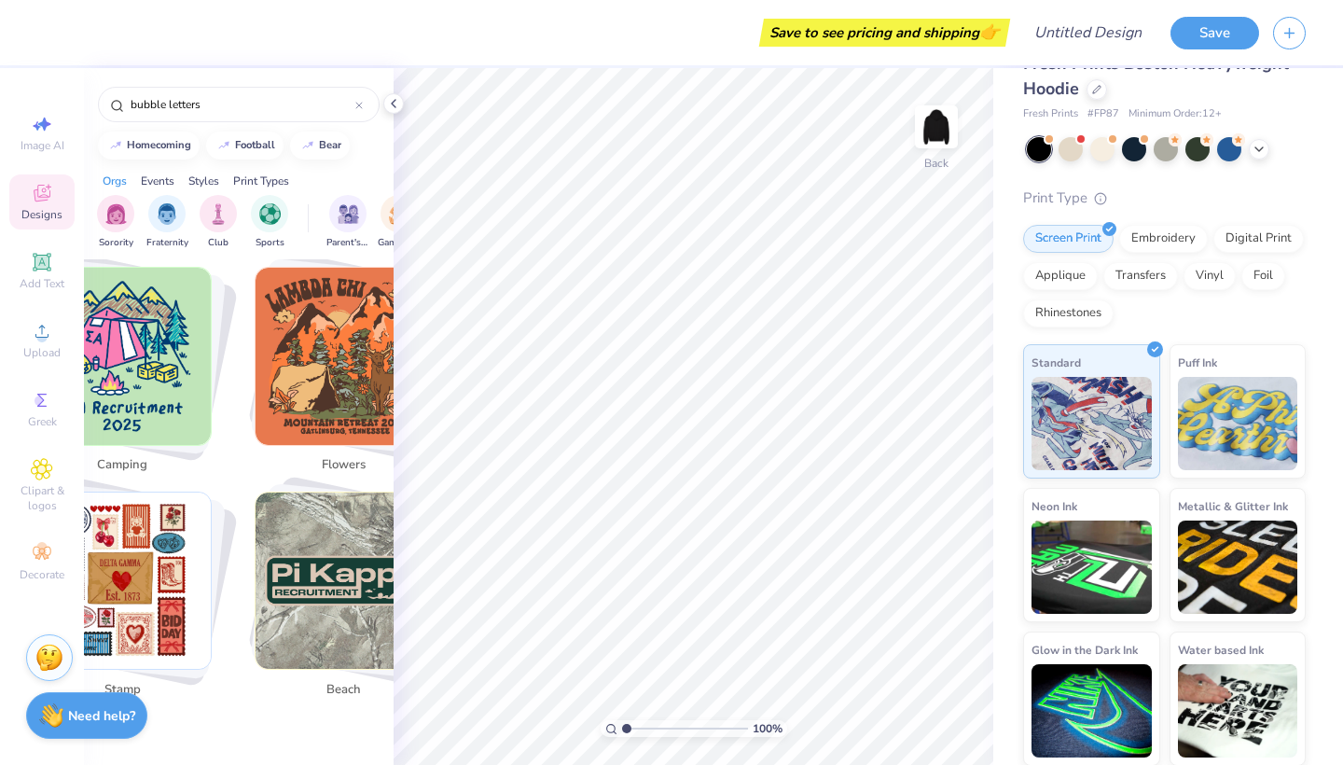
scroll to position [5457, 0]
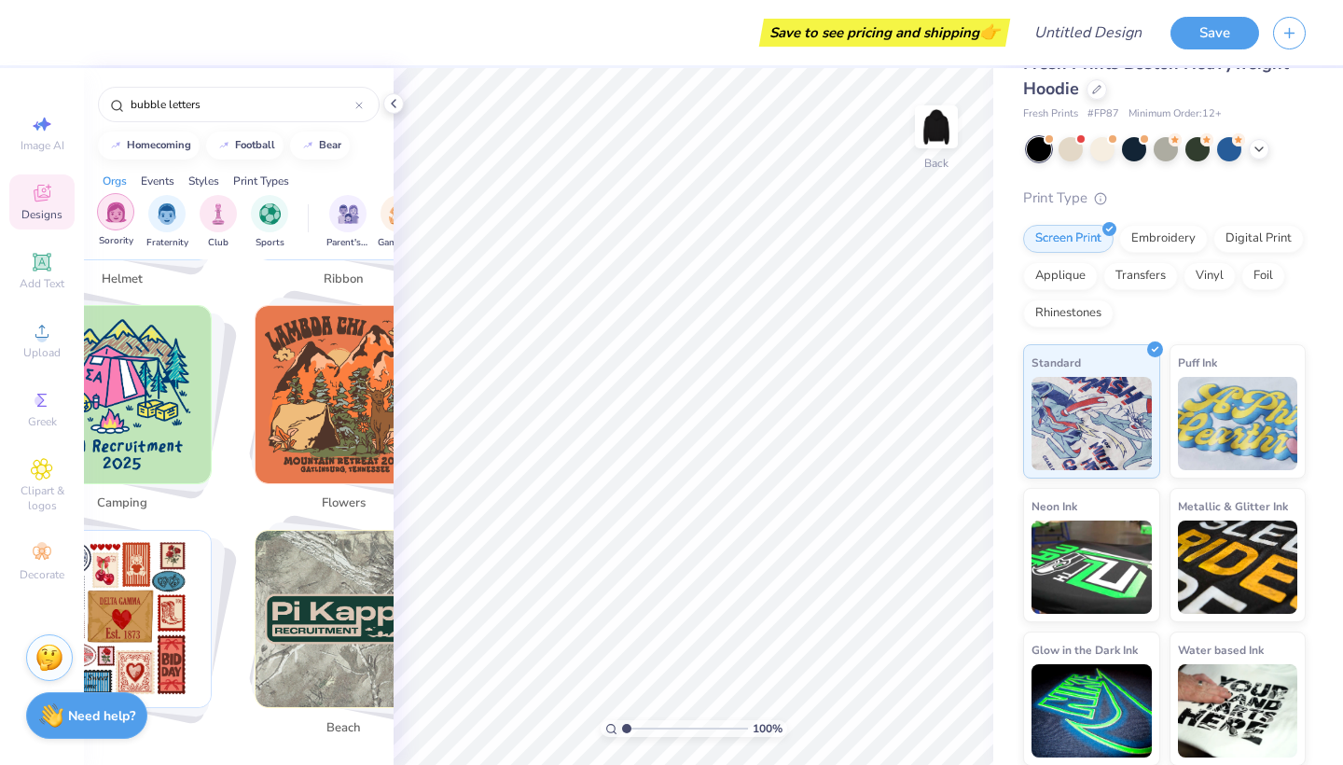
click at [127, 210] on div "filter for Sorority" at bounding box center [115, 211] width 37 height 37
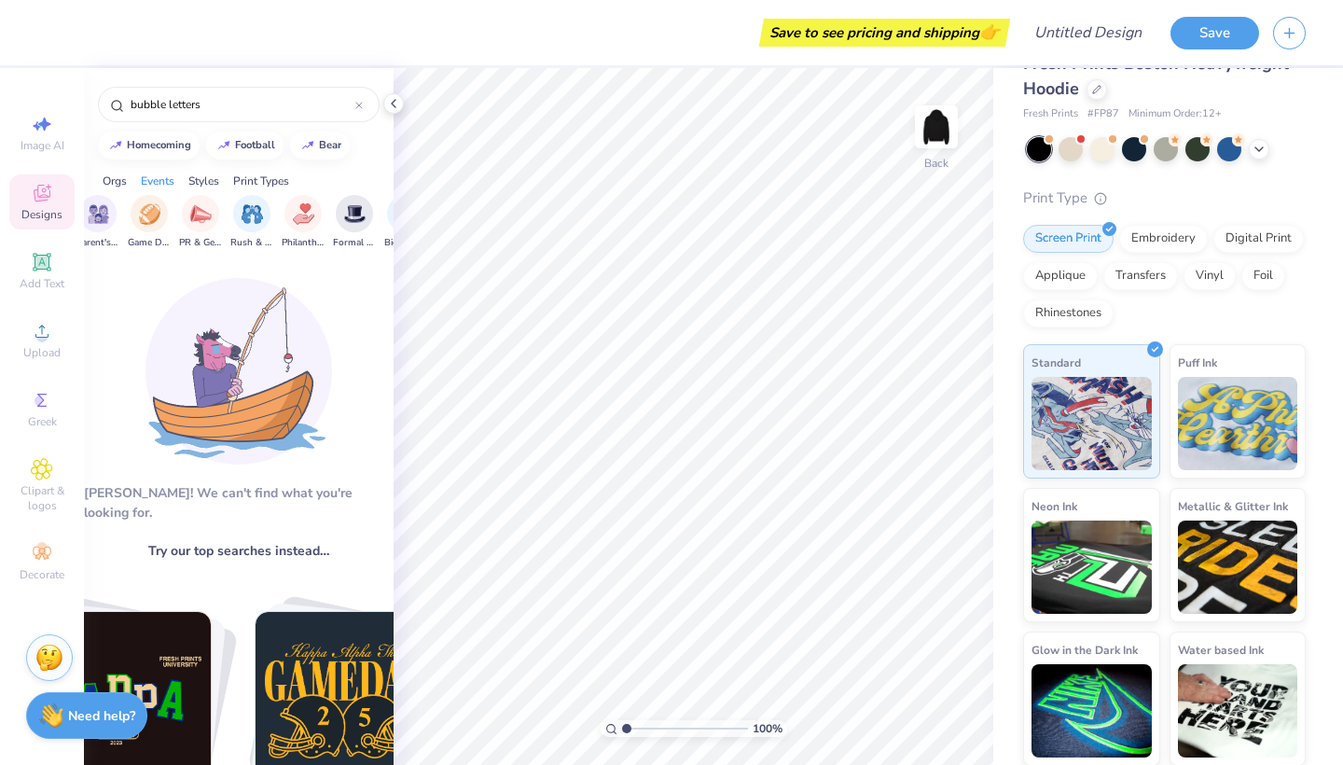
scroll to position [0, 251]
click at [187, 220] on div "filter for PR & General" at bounding box center [199, 211] width 37 height 37
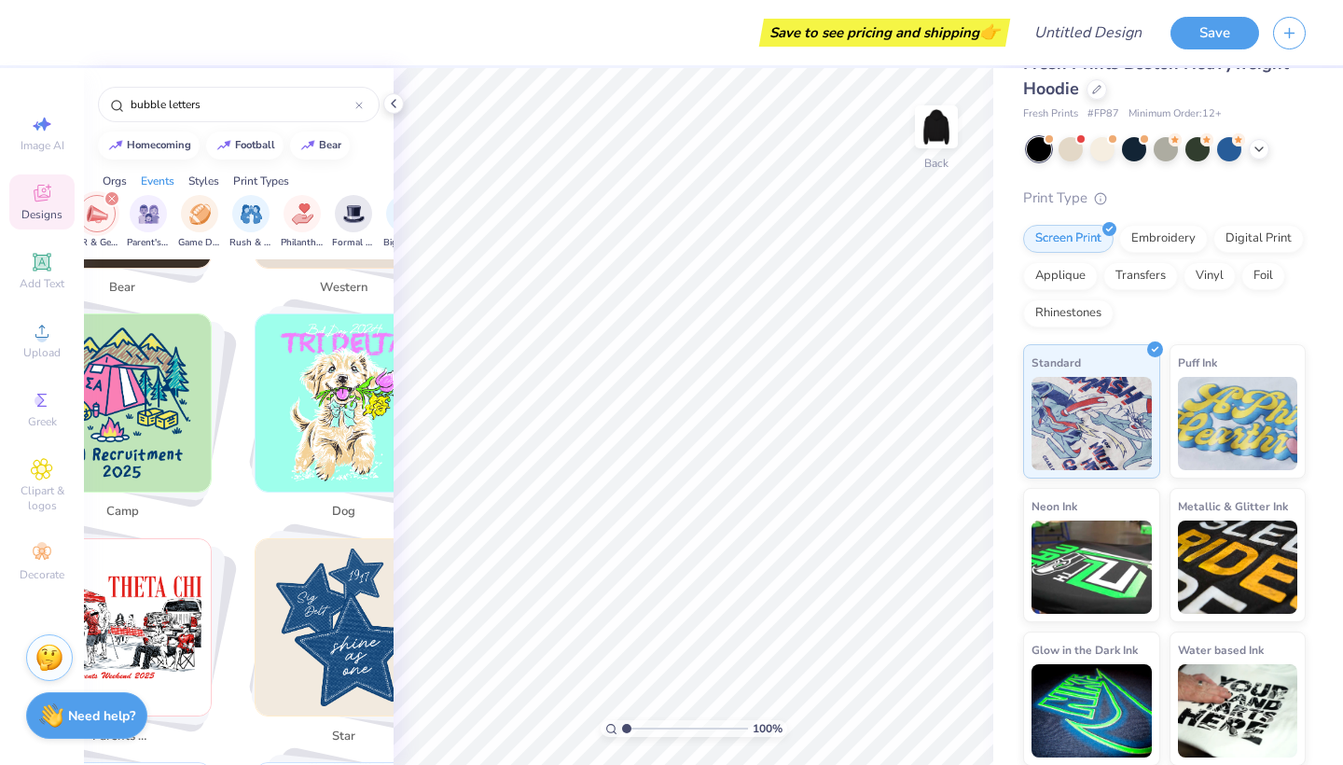
scroll to position [758, 0]
